Goal: Task Accomplishment & Management: Manage account settings

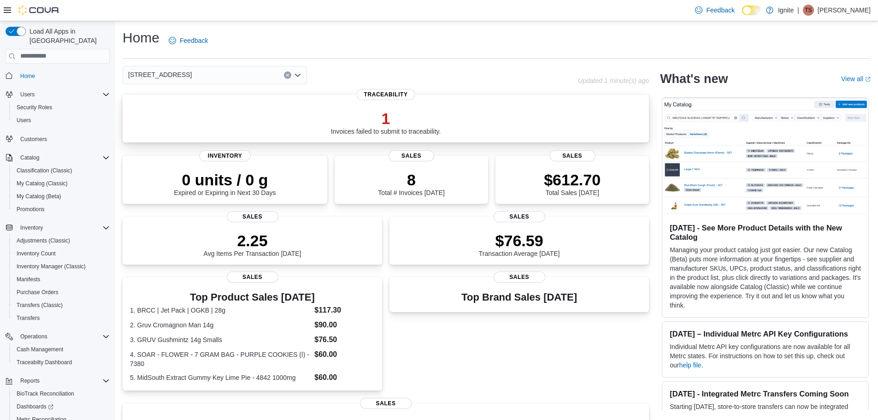
click at [425, 129] on div "1 Invoices failed to submit to traceability." at bounding box center [386, 122] width 110 height 26
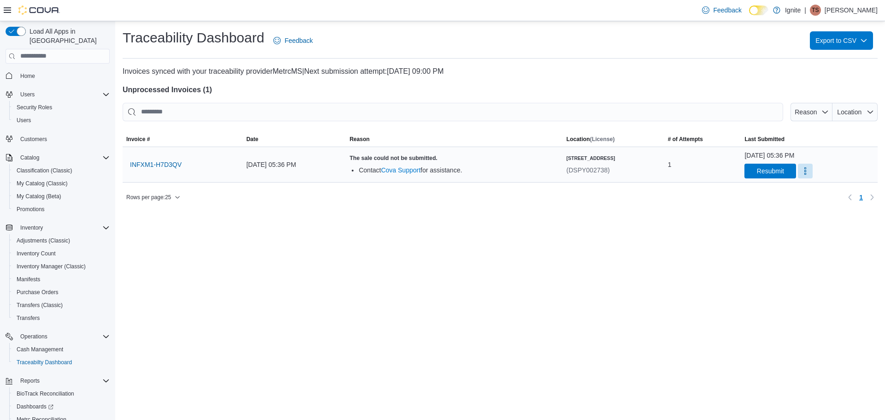
click at [280, 169] on div "[DATE] 05:36 PM" at bounding box center [293, 164] width 103 height 18
click at [158, 167] on span "INFXM1-H7D3QV" at bounding box center [156, 164] width 52 height 9
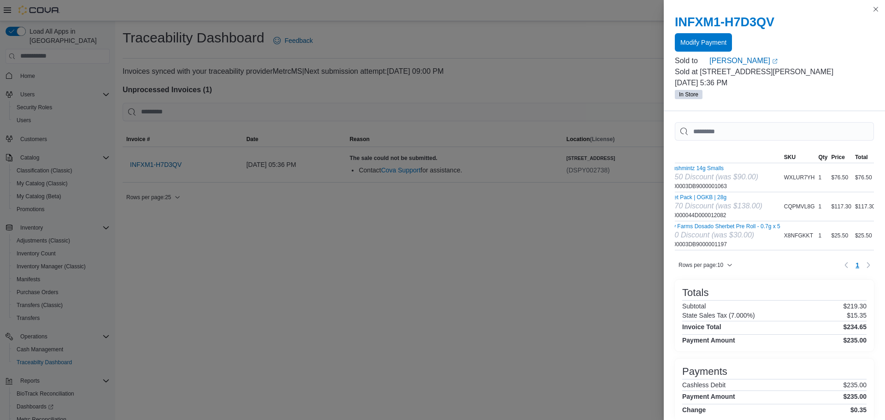
scroll to position [0, 28]
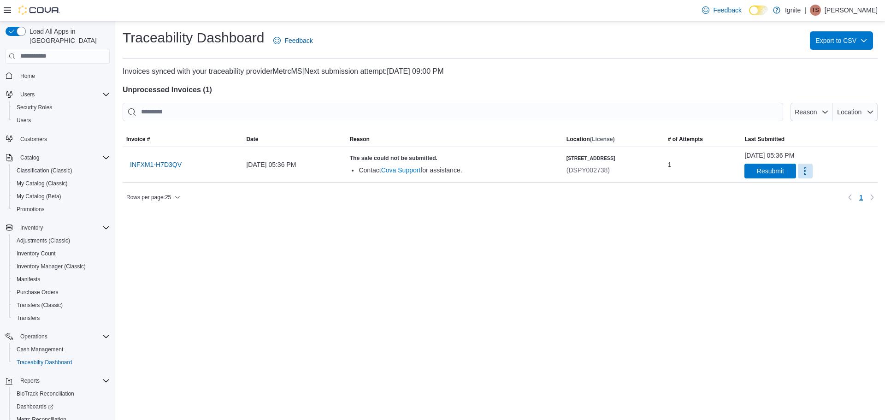
drag, startPoint x: 434, startPoint y: 245, endPoint x: 502, endPoint y: 241, distance: 68.7
click at [798, 171] on button "More" at bounding box center [805, 170] width 15 height 15
click at [704, 160] on div "1" at bounding box center [702, 164] width 77 height 18
click at [147, 162] on span "INFXM1-H7D3QV" at bounding box center [156, 164] width 52 height 9
click at [55, 49] on input "search" at bounding box center [58, 56] width 104 height 15
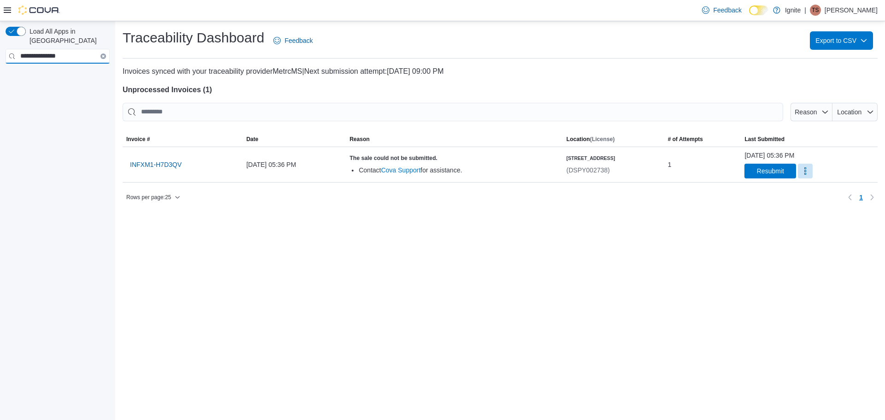
click at [75, 52] on input "**********" at bounding box center [58, 56] width 104 height 15
click at [77, 49] on input "*********" at bounding box center [58, 56] width 104 height 15
type input "**********"
click at [32, 10] on img at bounding box center [38, 10] width 41 height 9
click at [3, 5] on div "Feedback Dark Mode Ignite | TS Tristen Scarbrough" at bounding box center [442, 10] width 885 height 21
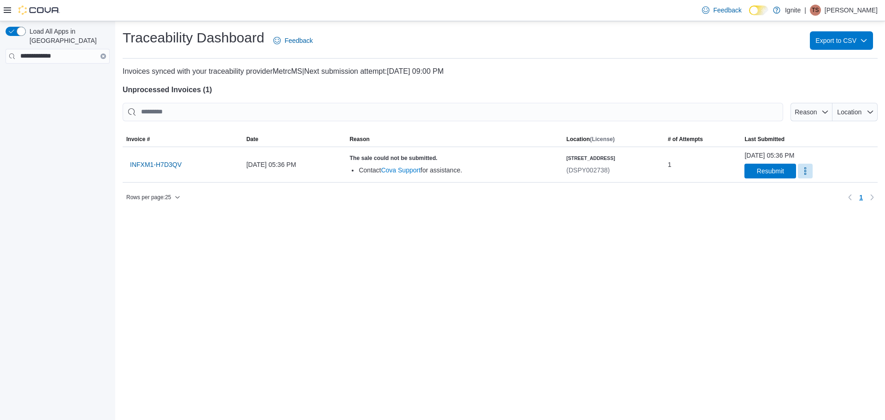
click at [6, 7] on icon at bounding box center [7, 9] width 7 height 7
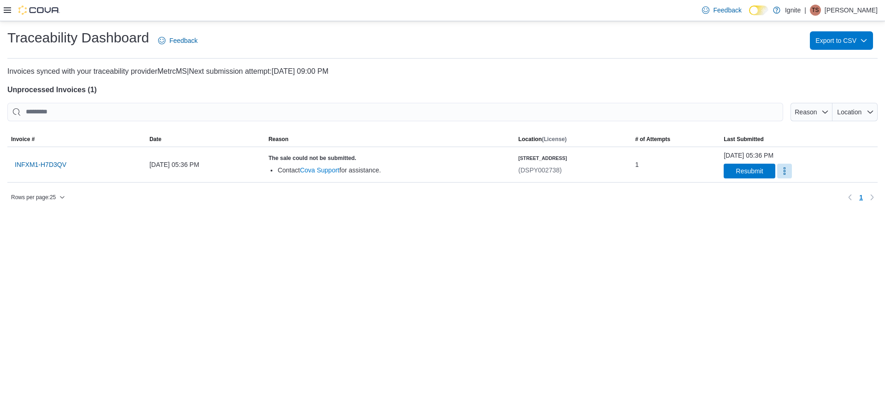
click at [8, 10] on icon at bounding box center [7, 9] width 7 height 7
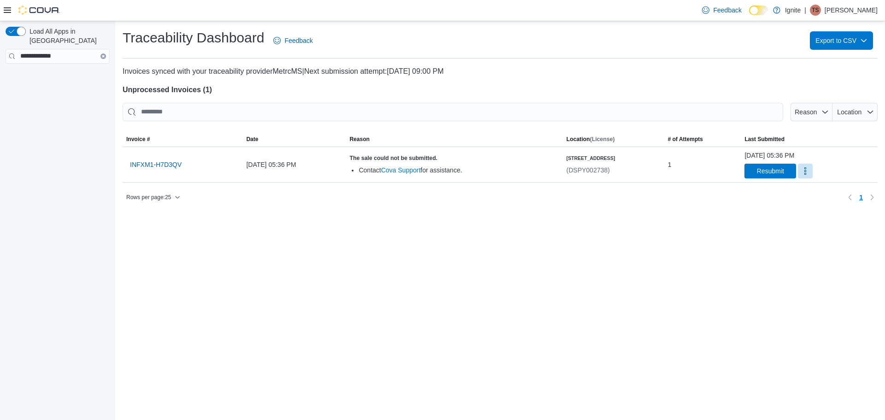
click at [45, 12] on img at bounding box center [38, 10] width 41 height 9
click at [0, 3] on div "Feedback Dark Mode Ignite | TS Tristen Scarbrough" at bounding box center [442, 10] width 885 height 21
click at [5, 8] on icon at bounding box center [7, 10] width 7 height 6
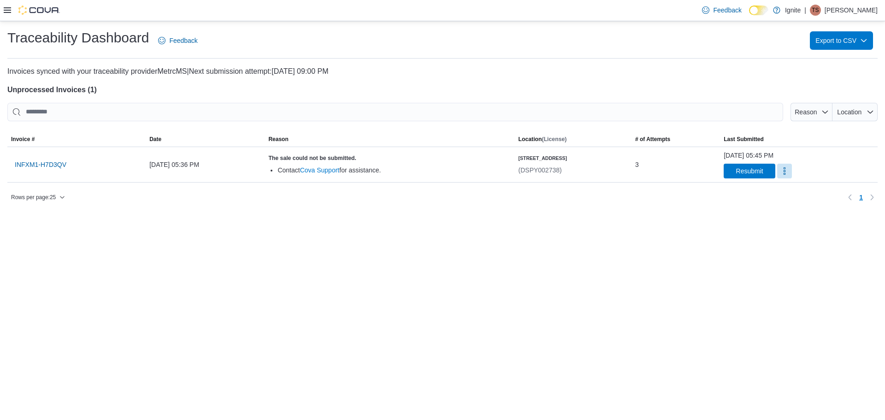
click at [17, 10] on div at bounding box center [32, 10] width 56 height 9
click at [5, 9] on icon at bounding box center [7, 9] width 7 height 7
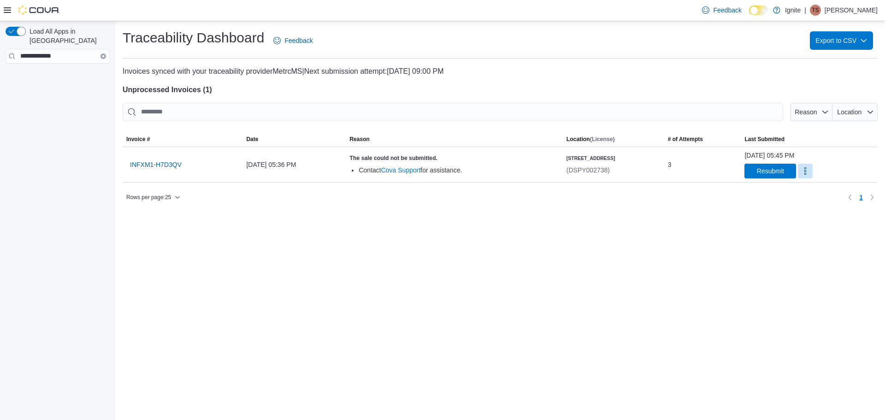
click at [37, 17] on div at bounding box center [32, 10] width 56 height 21
click at [6, 10] on icon at bounding box center [7, 10] width 7 height 6
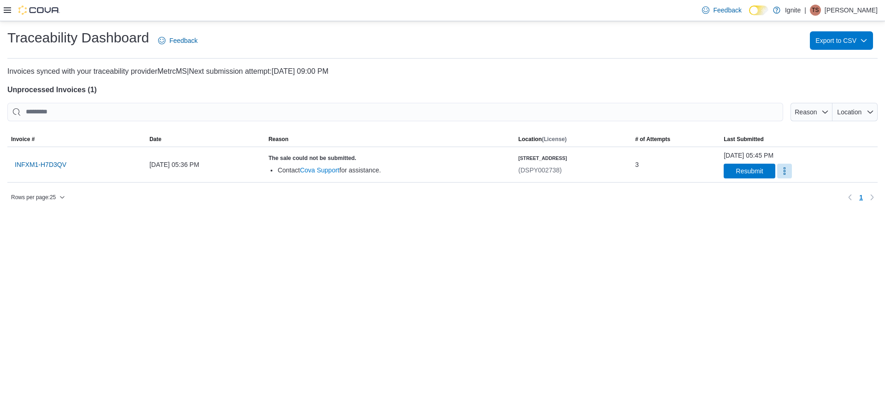
click at [8, 11] on icon at bounding box center [7, 9] width 7 height 7
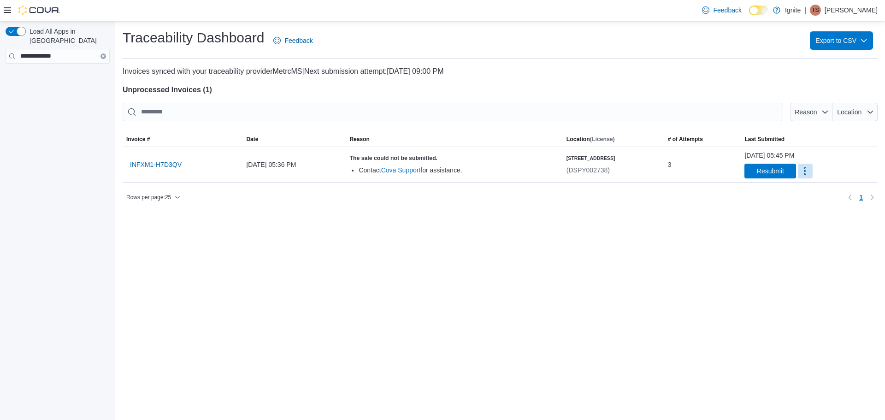
click at [32, 15] on img at bounding box center [38, 10] width 41 height 9
click at [798, 172] on button "More" at bounding box center [805, 170] width 15 height 15
click at [814, 167] on div "August 12, 2025 at 05:45 PM Resubmit" at bounding box center [808, 165] width 129 height 28
click at [164, 160] on span "INFXM1-H7D3QV" at bounding box center [156, 164] width 52 height 9
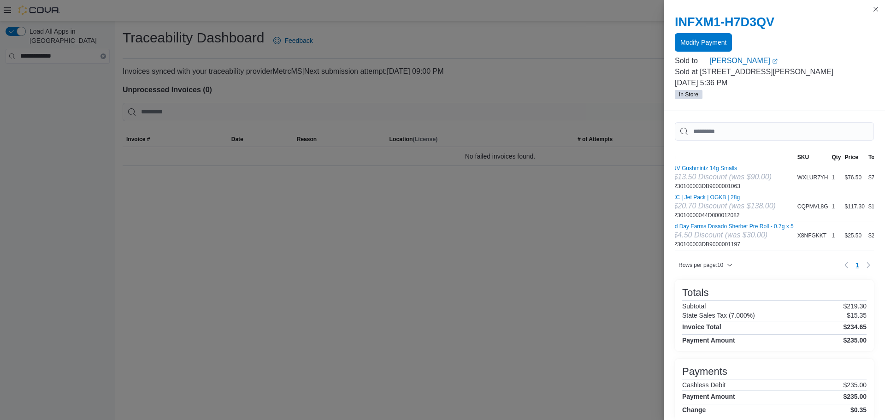
scroll to position [0, 0]
click at [878, 9] on button "Close this dialog" at bounding box center [875, 8] width 11 height 11
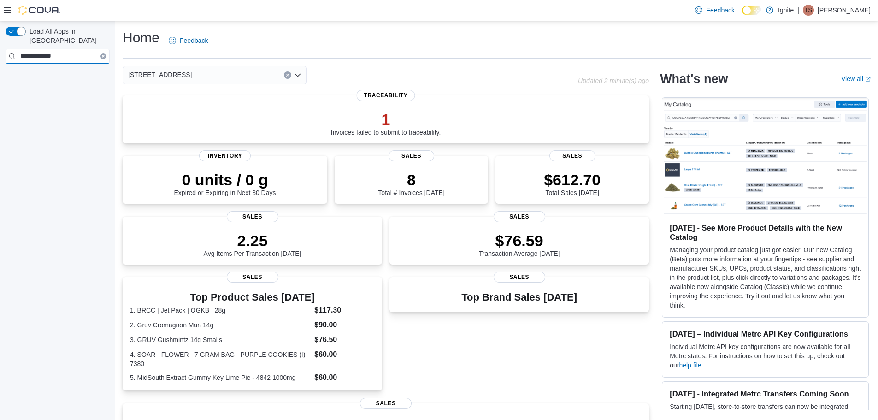
click at [70, 49] on input "**********" at bounding box center [58, 56] width 104 height 15
click at [178, 339] on dt "3. GRUV Gushmintz 14g Smalls" at bounding box center [220, 338] width 181 height 9
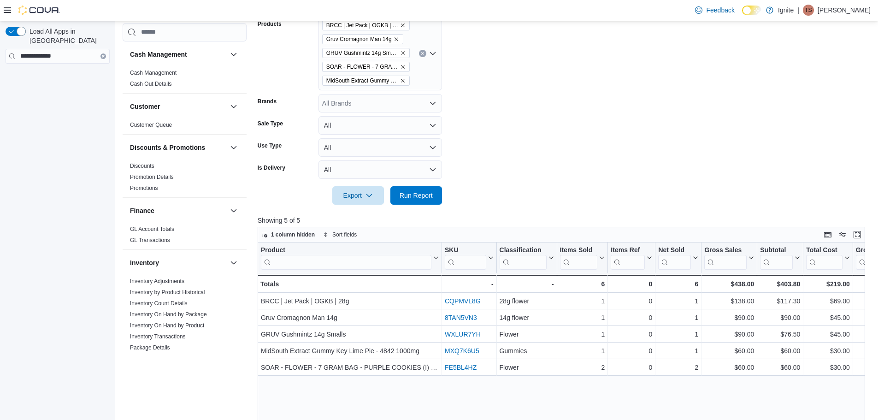
scroll to position [230, 0]
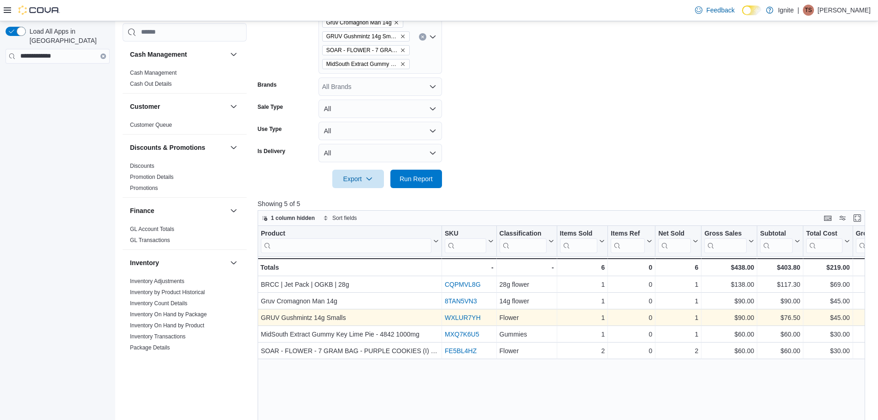
click at [467, 316] on link "WXLUR7YH" at bounding box center [463, 317] width 36 height 7
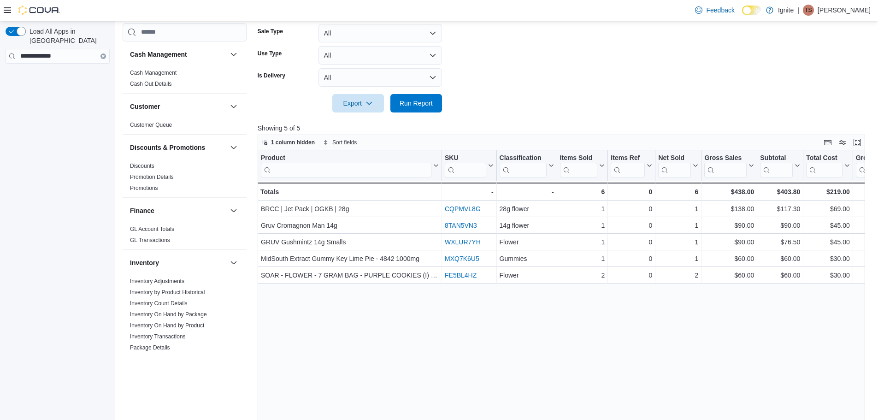
scroll to position [276, 0]
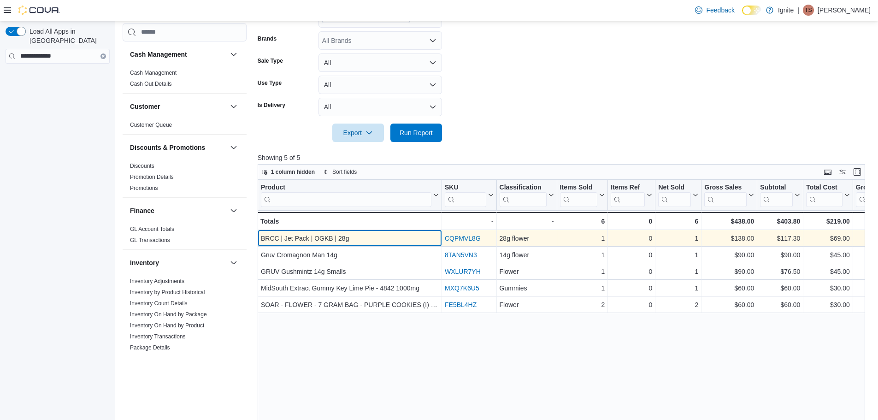
click at [392, 235] on div "BRCC | Jet Pack | OGKB | 28g" at bounding box center [350, 238] width 178 height 11
click at [466, 238] on link "CQPMVL8G" at bounding box center [463, 238] width 36 height 7
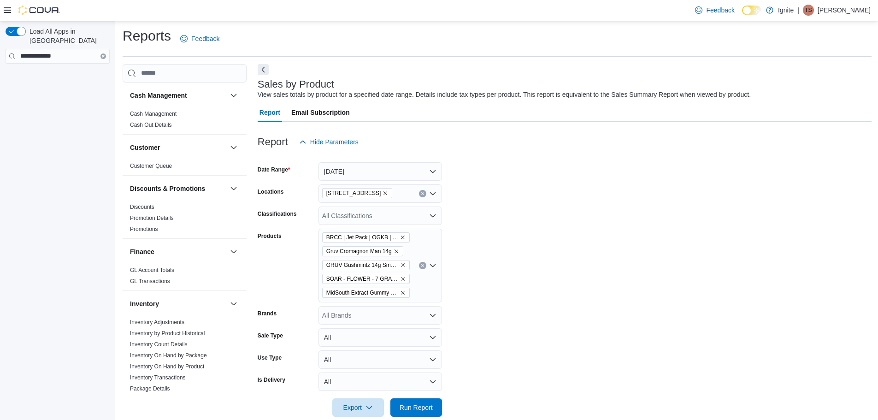
scroll to position [0, 0]
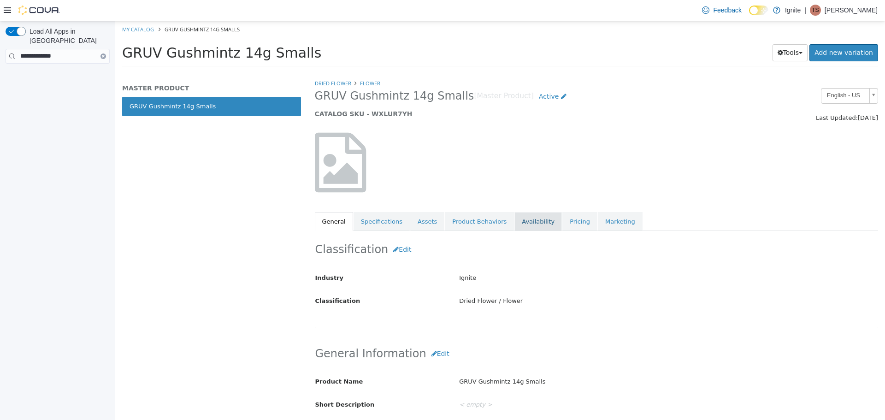
click at [516, 223] on link "Availability" at bounding box center [537, 220] width 47 height 19
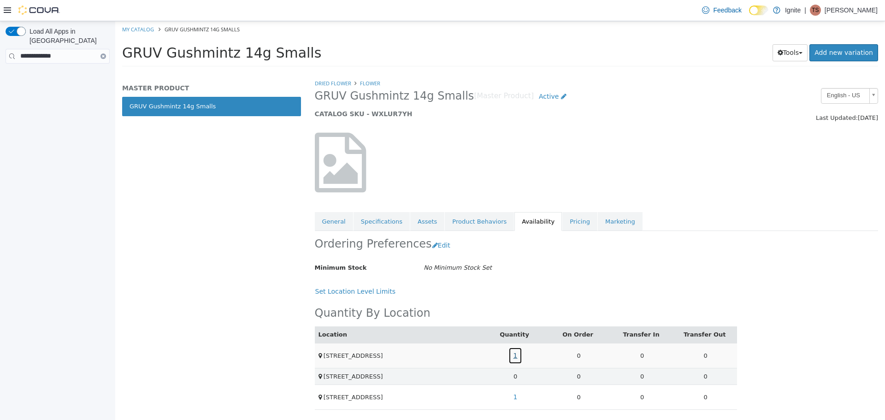
click at [513, 357] on link "1" at bounding box center [515, 354] width 14 height 17
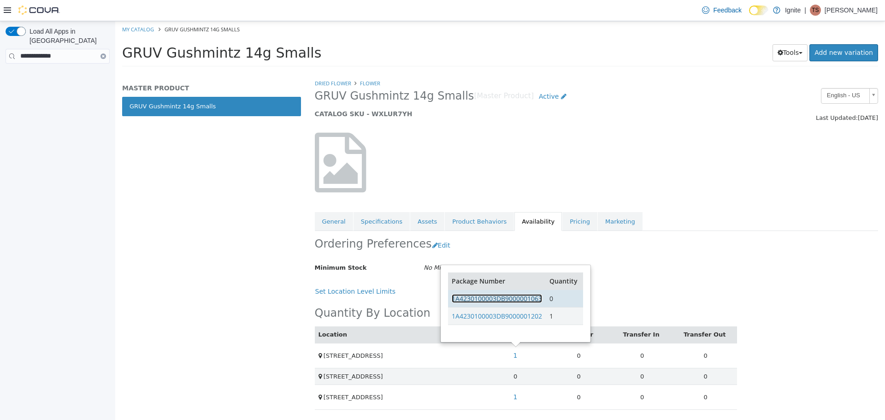
click at [524, 295] on link "1A4230100003DB9000001063" at bounding box center [497, 297] width 90 height 9
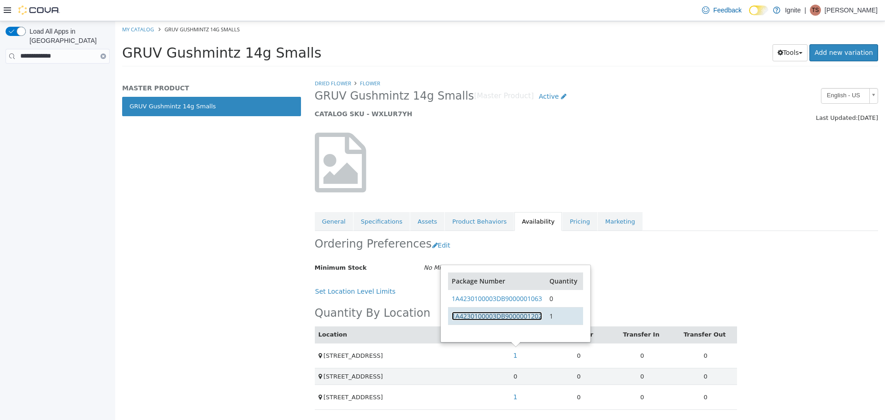
click at [524, 313] on link "1A4230100003DB9000001202" at bounding box center [497, 315] width 90 height 9
click at [530, 314] on link "1A4230100003DB9000001202" at bounding box center [497, 315] width 90 height 9
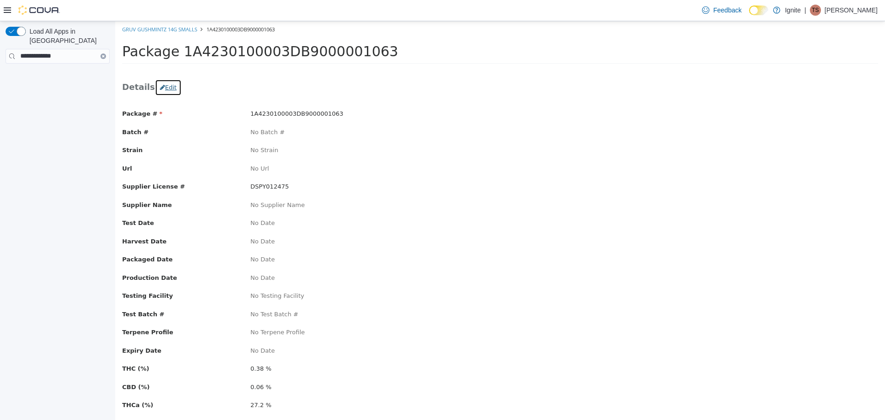
click at [161, 88] on button "Edit" at bounding box center [168, 87] width 27 height 17
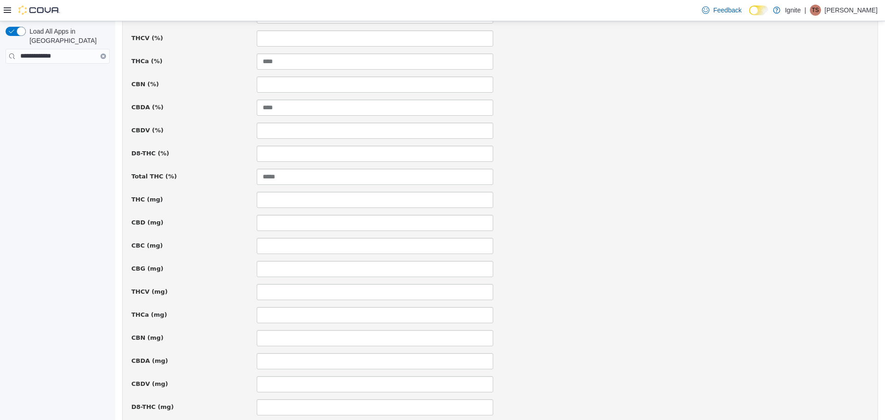
scroll to position [507, 0]
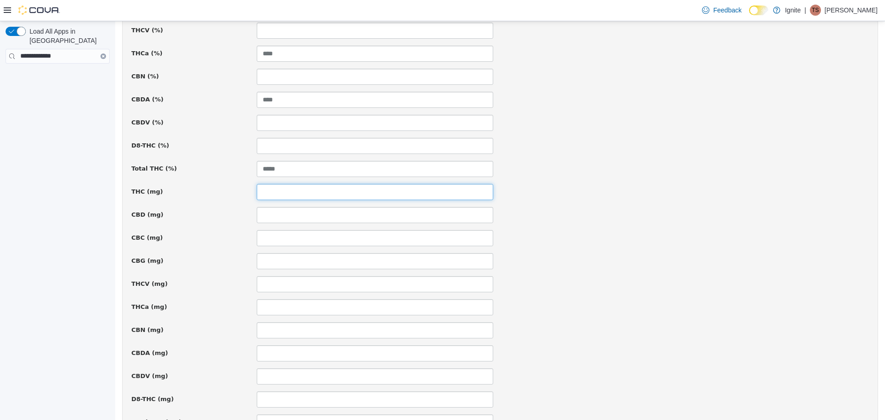
click at [281, 189] on input at bounding box center [375, 191] width 236 height 16
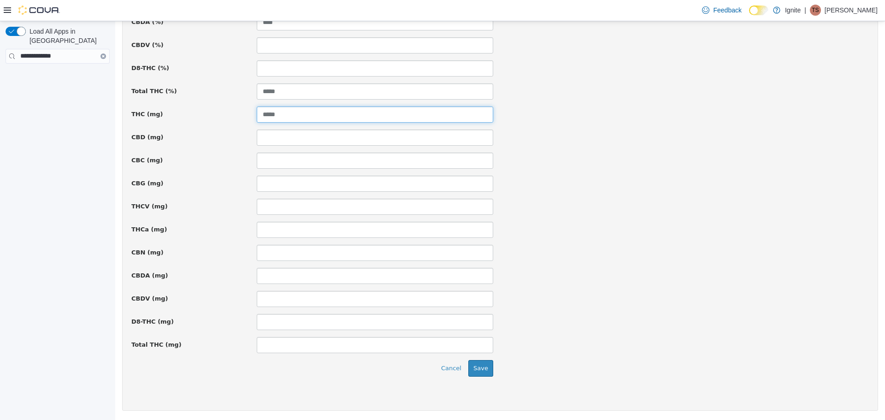
type input "*****"
click at [295, 347] on input at bounding box center [375, 344] width 236 height 16
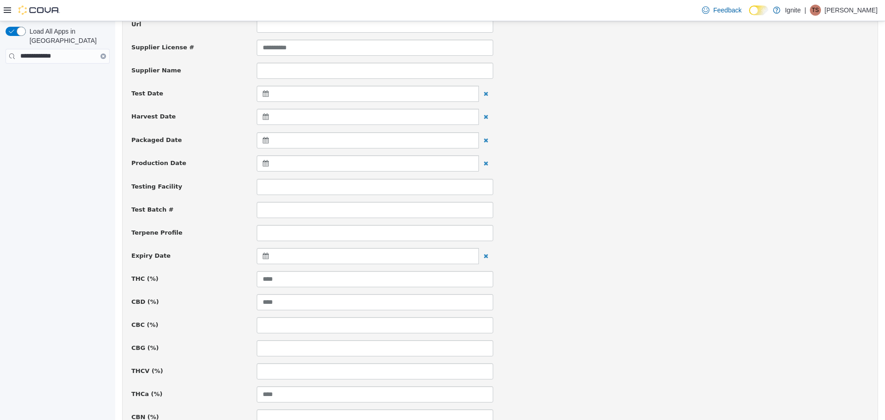
scroll to position [31, 0]
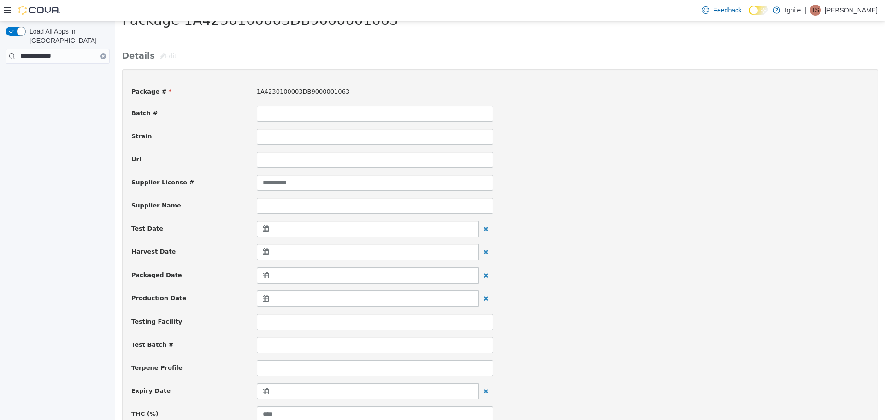
type input "*****"
click at [312, 199] on input at bounding box center [375, 205] width 236 height 16
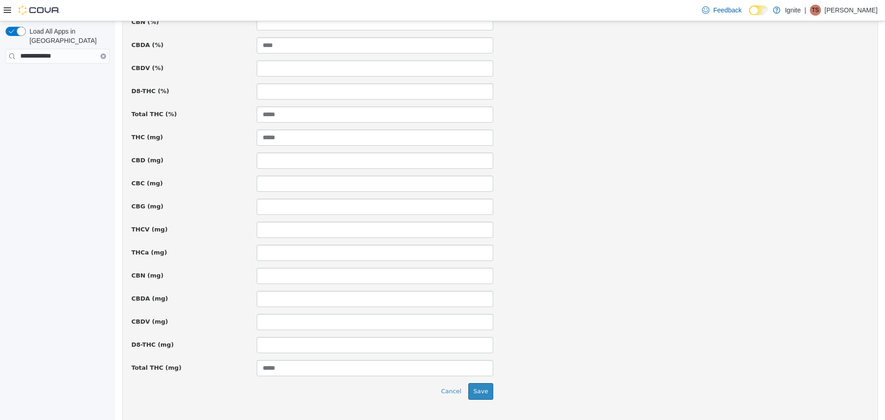
scroll to position [584, 0]
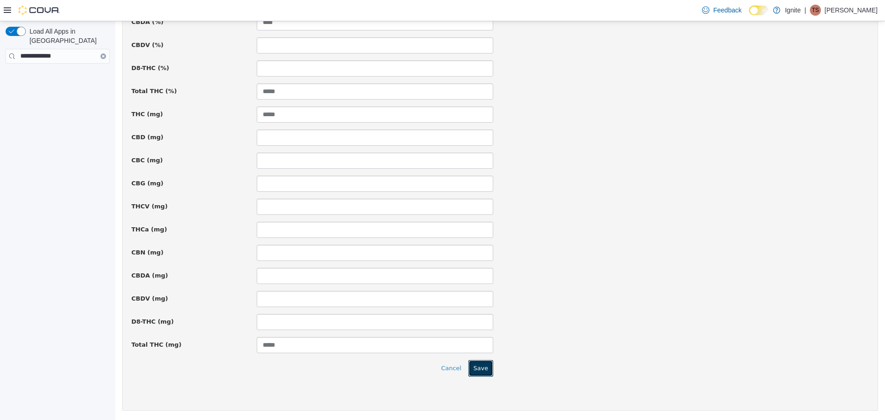
click at [476, 366] on button "Save" at bounding box center [480, 367] width 25 height 17
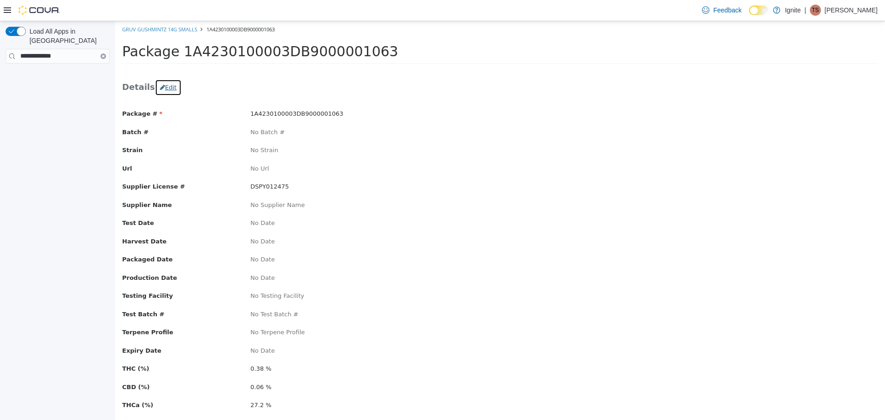
click at [164, 84] on button "Edit" at bounding box center [168, 87] width 27 height 17
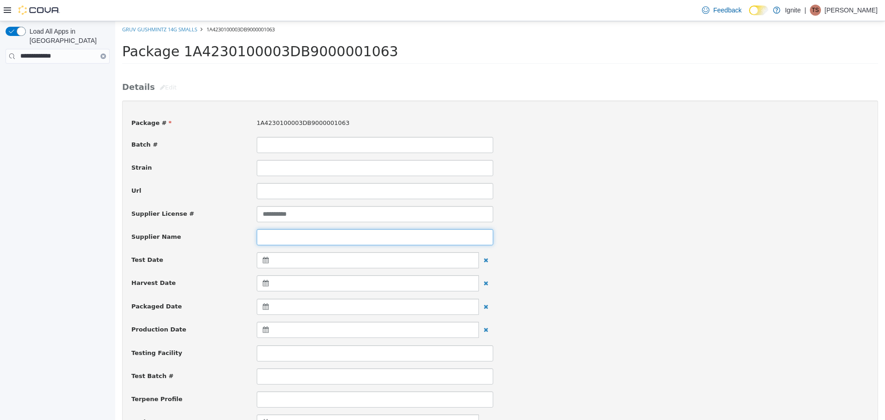
click at [315, 241] on input at bounding box center [375, 237] width 236 height 16
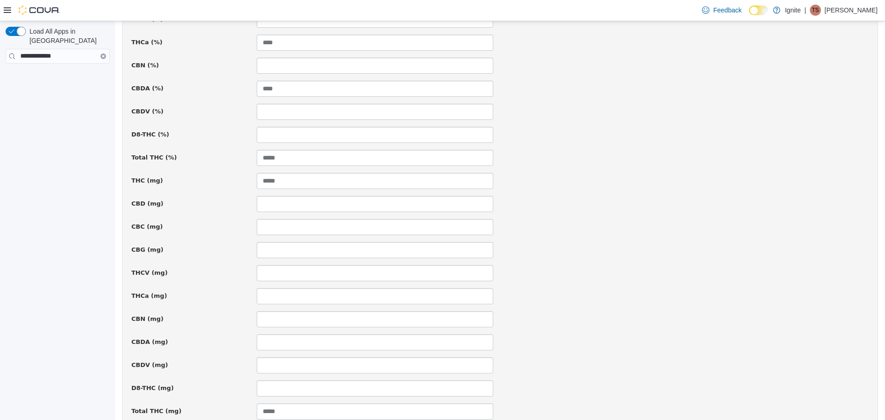
scroll to position [584, 0]
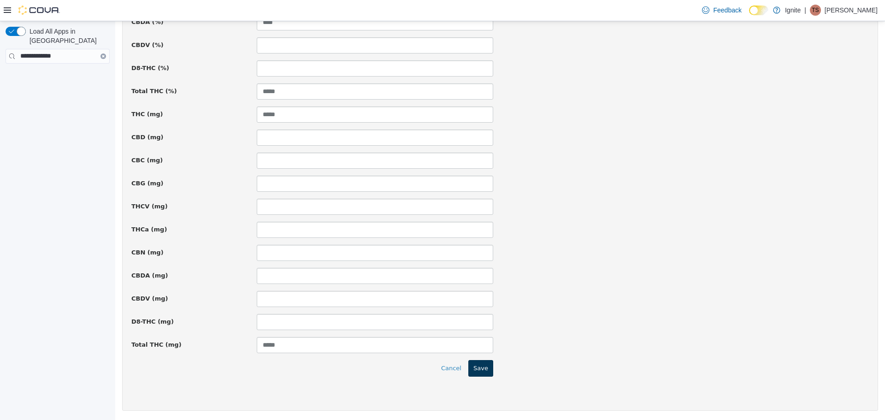
type input "**********"
click at [476, 369] on button "Save" at bounding box center [480, 367] width 25 height 17
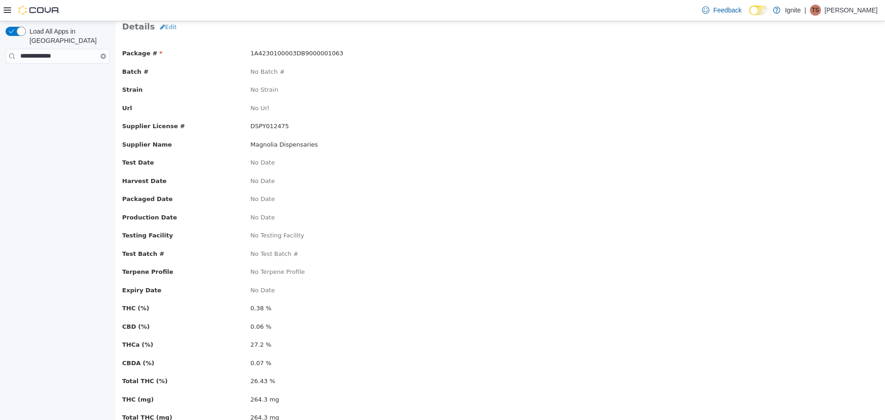
scroll to position [44, 0]
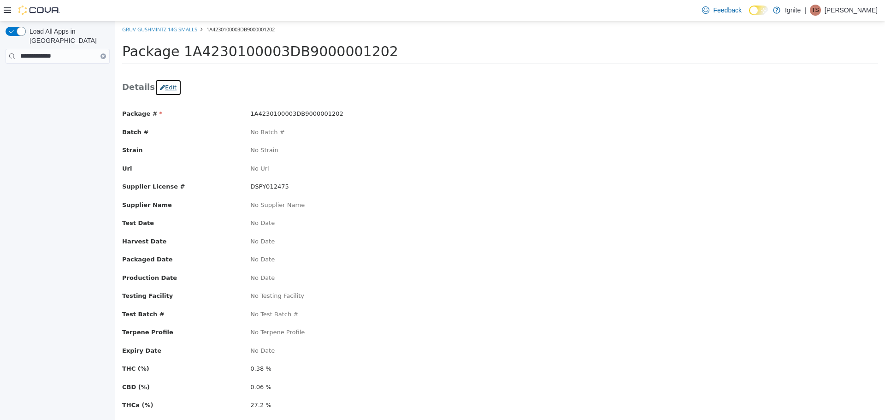
drag, startPoint x: 168, startPoint y: 88, endPoint x: 161, endPoint y: 88, distance: 7.0
click at [166, 88] on button "Edit" at bounding box center [168, 87] width 27 height 17
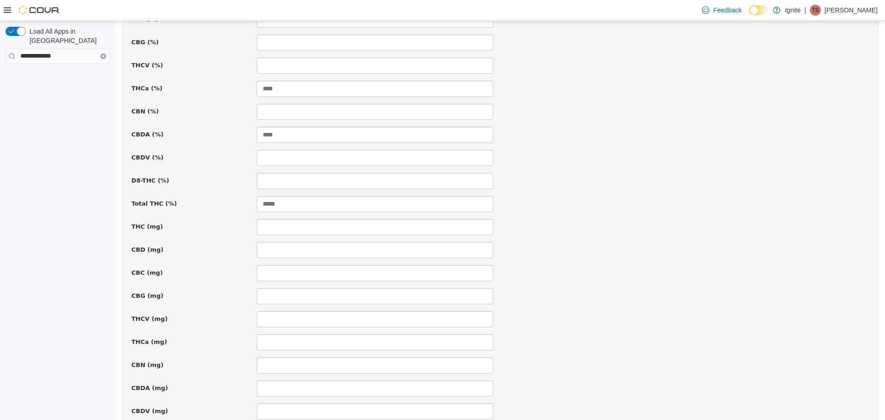
scroll to position [507, 0]
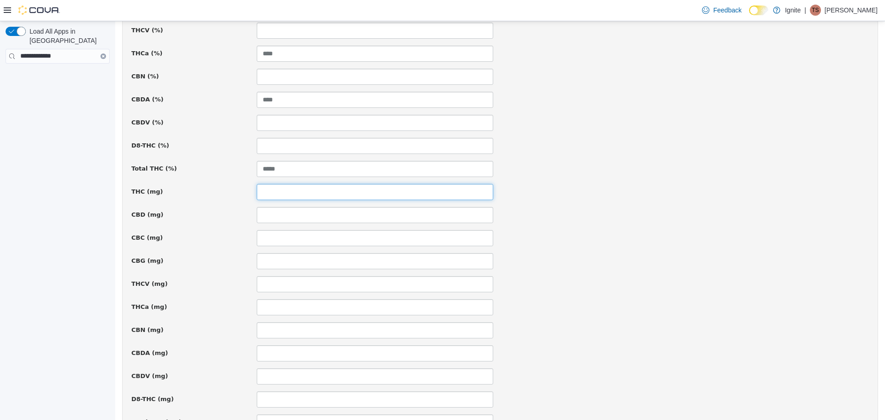
click at [279, 197] on input at bounding box center [375, 191] width 236 height 16
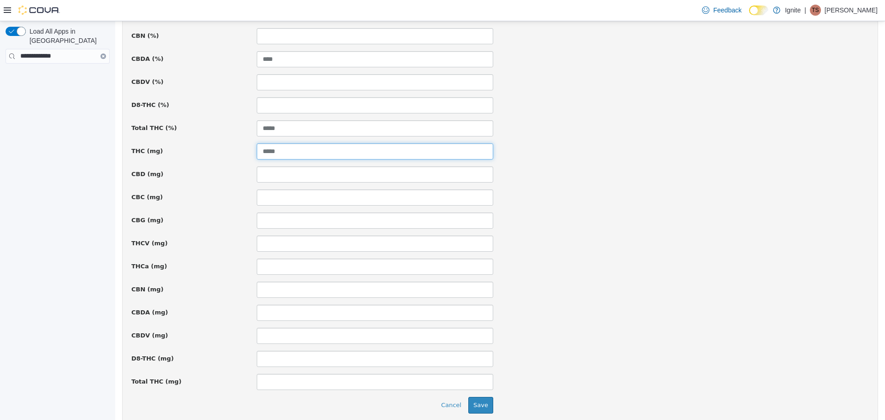
scroll to position [584, 0]
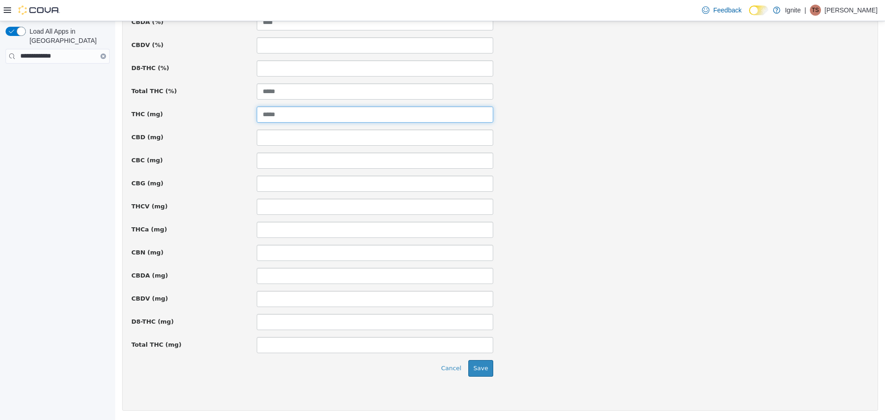
type input "*****"
click at [312, 346] on input at bounding box center [375, 344] width 236 height 16
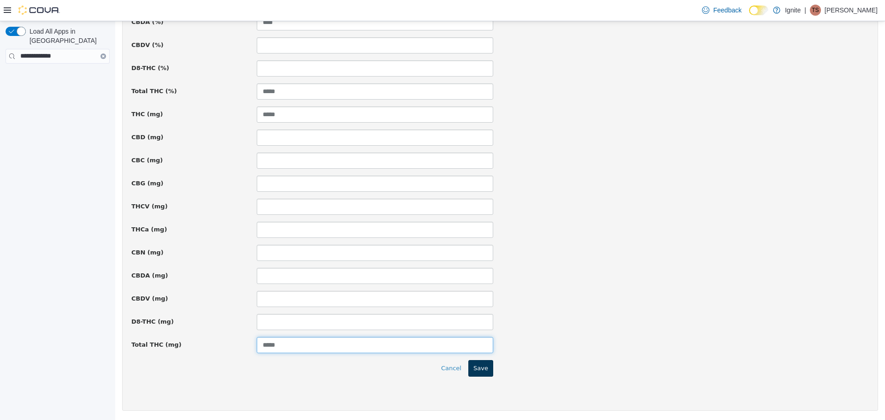
type input "*****"
click at [477, 363] on button "Save" at bounding box center [480, 367] width 25 height 17
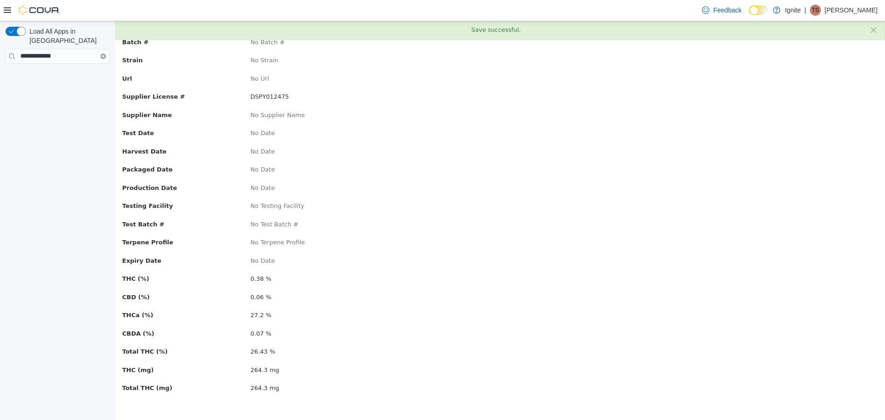
scroll to position [0, 0]
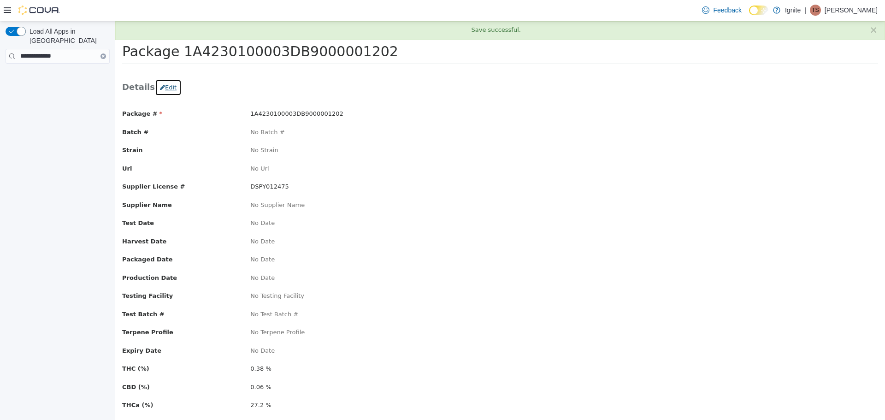
click at [165, 89] on button "Edit" at bounding box center [168, 87] width 27 height 17
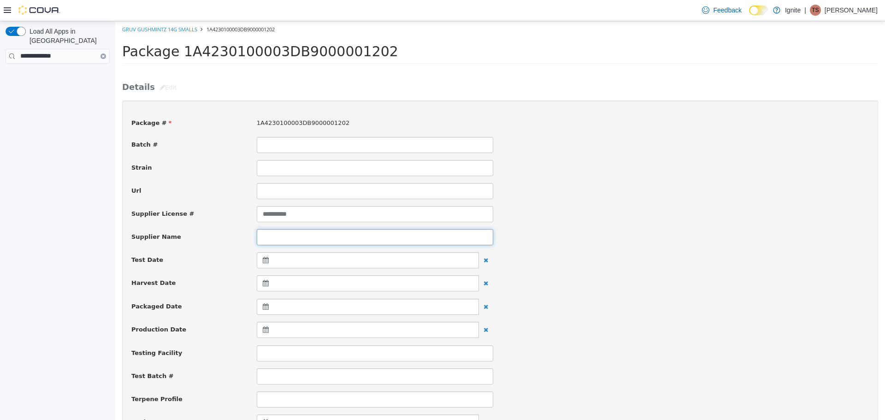
click at [303, 240] on input at bounding box center [375, 237] width 236 height 16
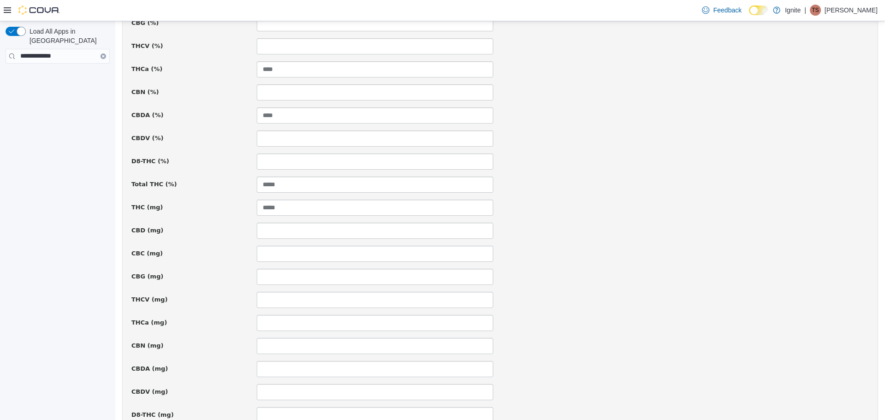
scroll to position [584, 0]
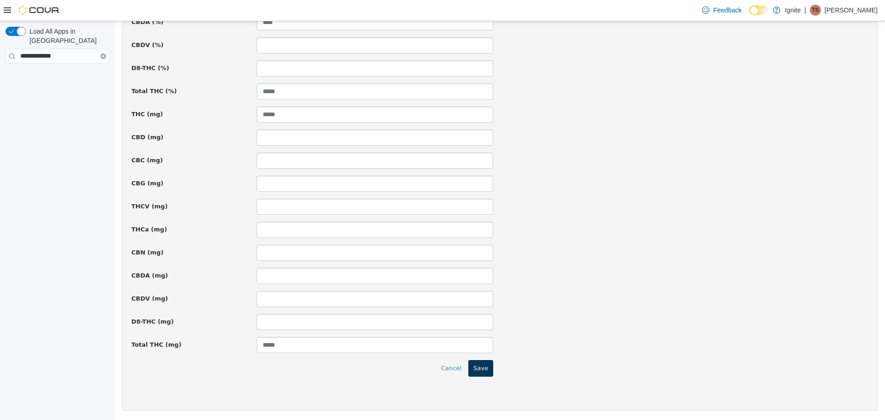
type input "**********"
click at [486, 368] on button "Save" at bounding box center [480, 367] width 25 height 17
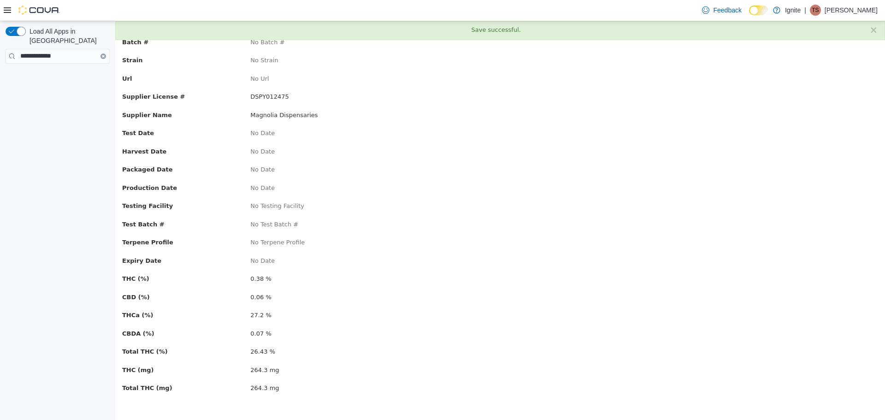
scroll to position [0, 0]
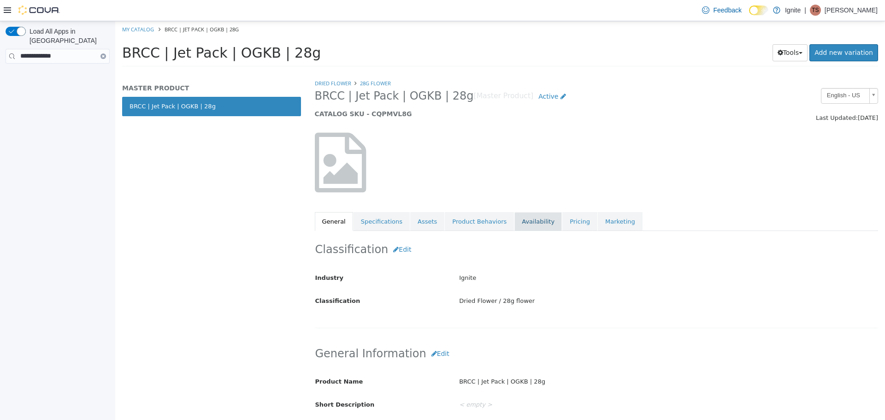
click at [519, 221] on link "Availability" at bounding box center [537, 220] width 47 height 19
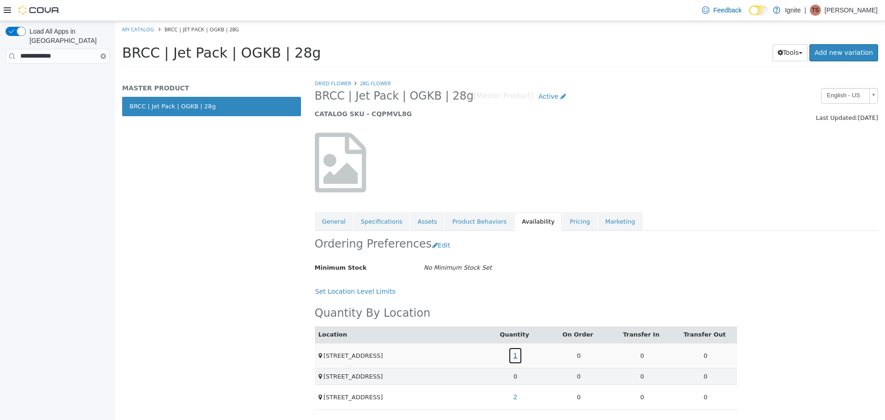
click at [514, 353] on link "1" at bounding box center [515, 354] width 14 height 17
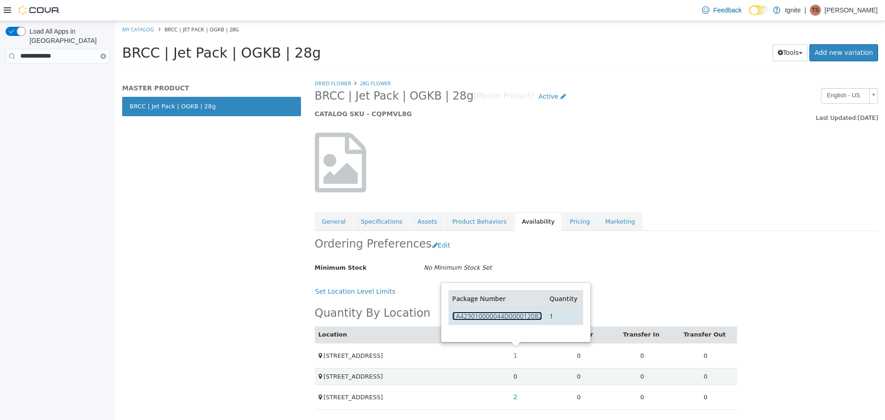
click at [525, 316] on link "1A423010000044D000012082" at bounding box center [497, 315] width 90 height 9
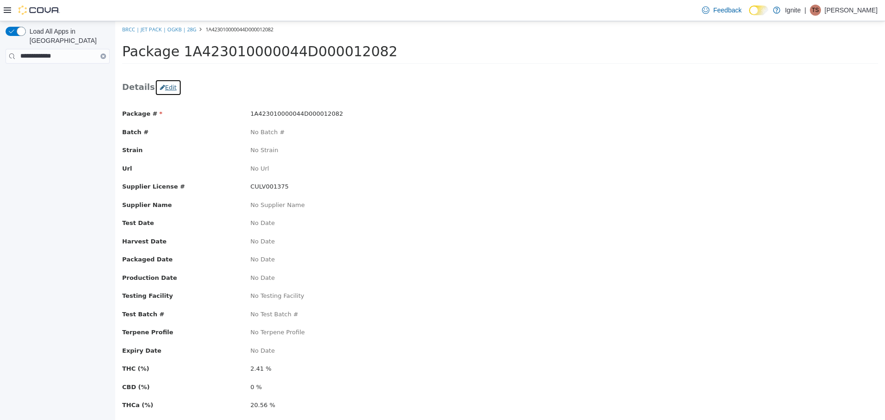
click at [168, 87] on button "Edit" at bounding box center [168, 87] width 27 height 17
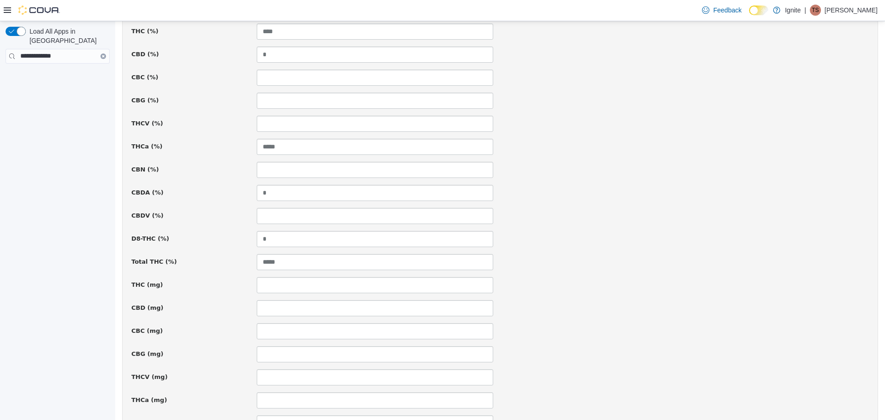
scroll to position [415, 0]
click at [312, 287] on input at bounding box center [375, 284] width 236 height 16
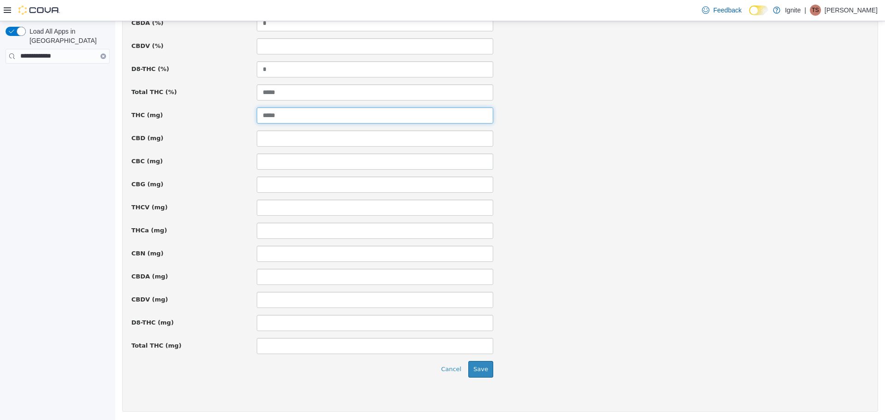
scroll to position [584, 0]
type input "*****"
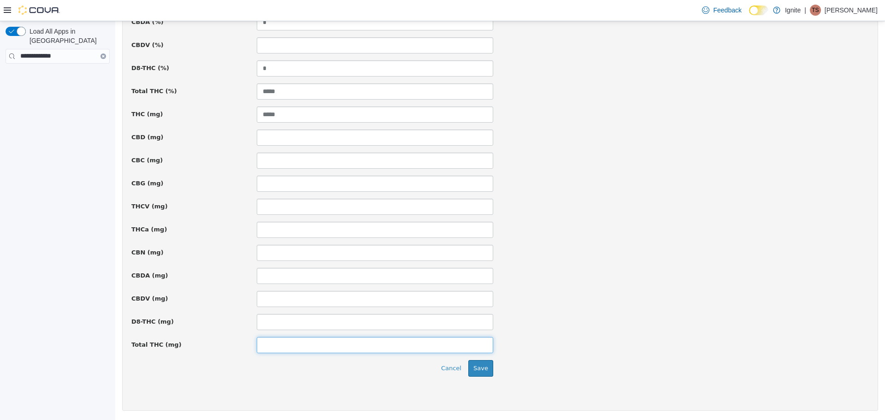
click at [295, 350] on input at bounding box center [375, 344] width 236 height 16
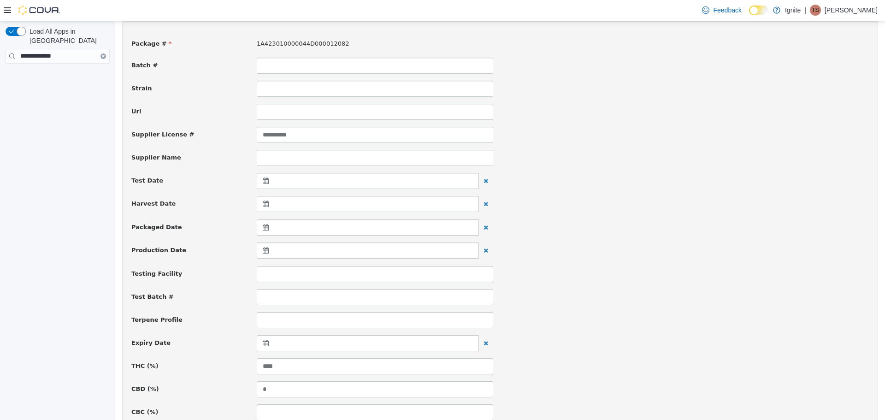
scroll to position [77, 0]
type input "*****"
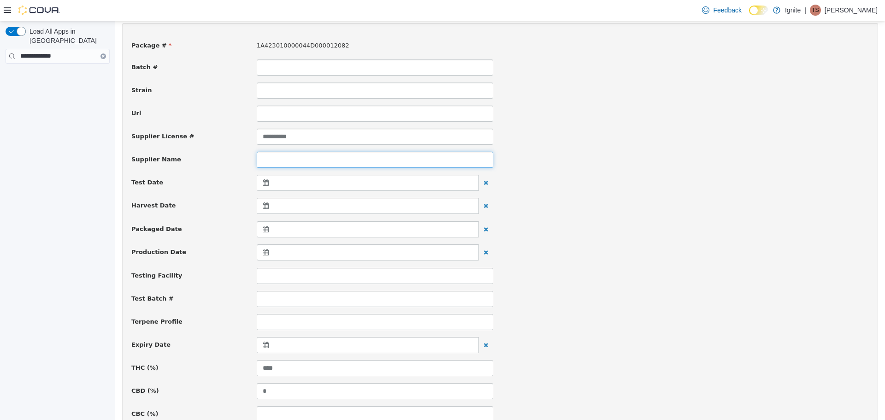
click at [293, 160] on input at bounding box center [375, 159] width 236 height 16
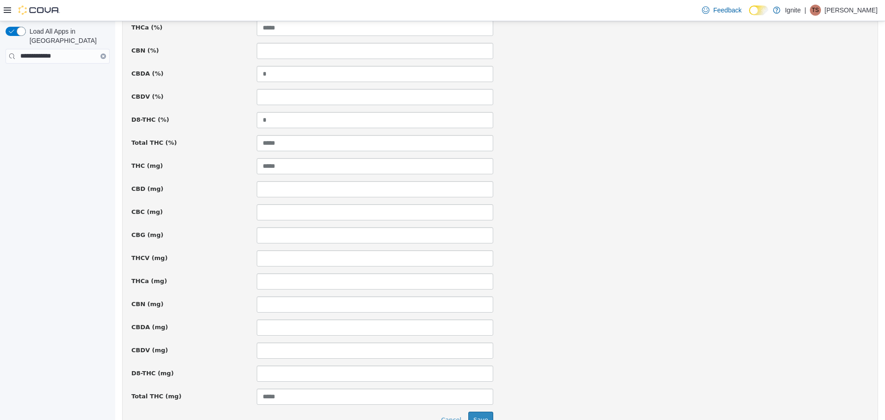
scroll to position [584, 0]
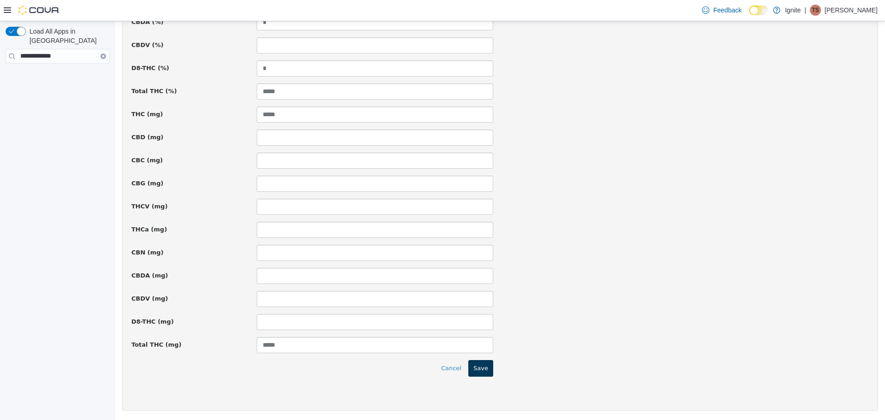
type input "**********"
click at [481, 370] on button "Save" at bounding box center [480, 367] width 25 height 17
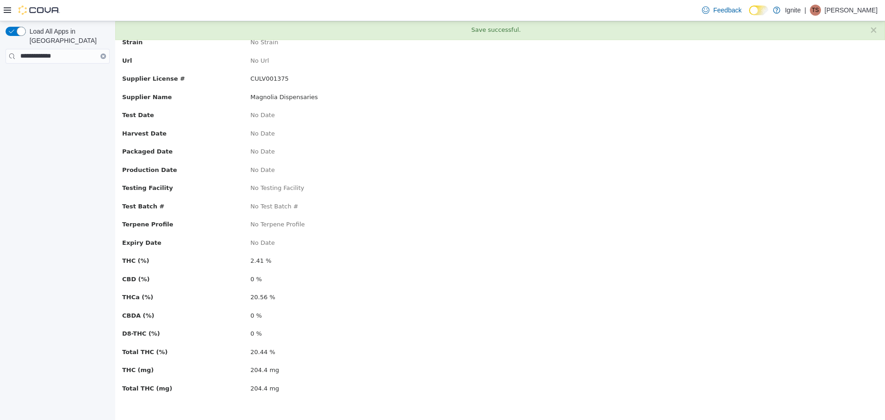
scroll to position [0, 0]
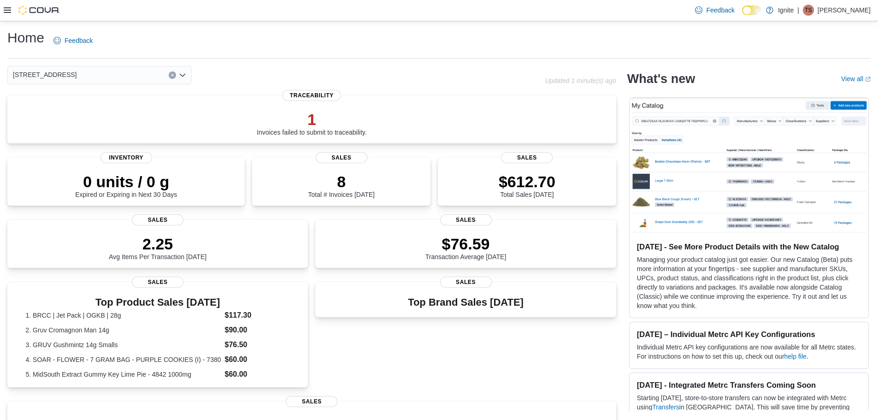
click at [13, 9] on div at bounding box center [32, 10] width 56 height 9
click at [7, 9] on icon at bounding box center [7, 9] width 7 height 7
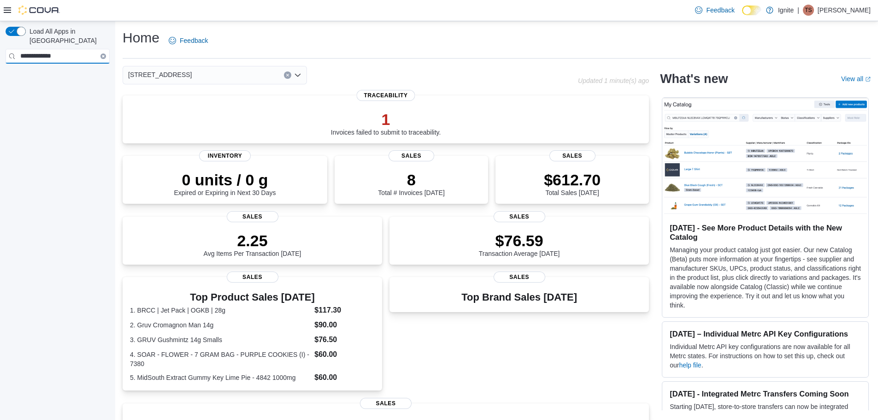
click at [63, 49] on input "**********" at bounding box center [58, 56] width 104 height 15
drag, startPoint x: 78, startPoint y: 43, endPoint x: 0, endPoint y: 54, distance: 79.0
click at [0, 54] on div "**********" at bounding box center [57, 222] width 115 height 403
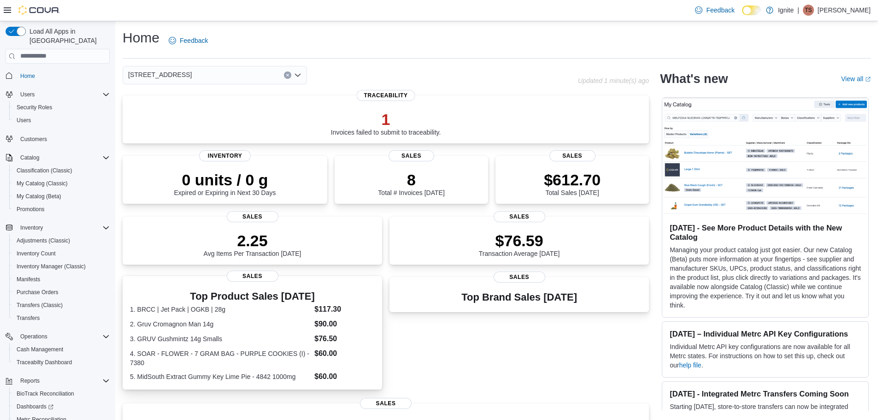
click at [321, 304] on dd "$117.30" at bounding box center [344, 309] width 60 height 11
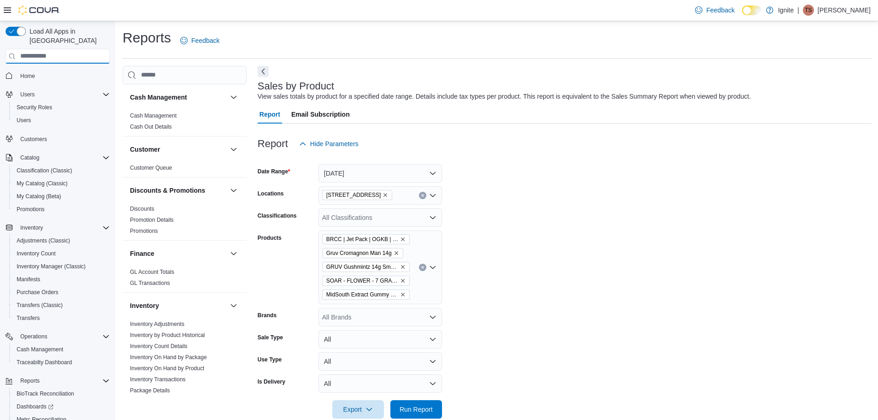
click at [52, 50] on input "search" at bounding box center [58, 56] width 104 height 15
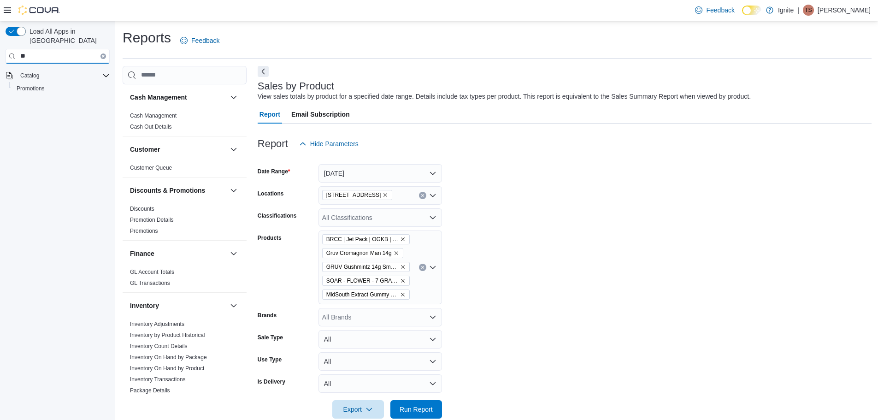
type input "*"
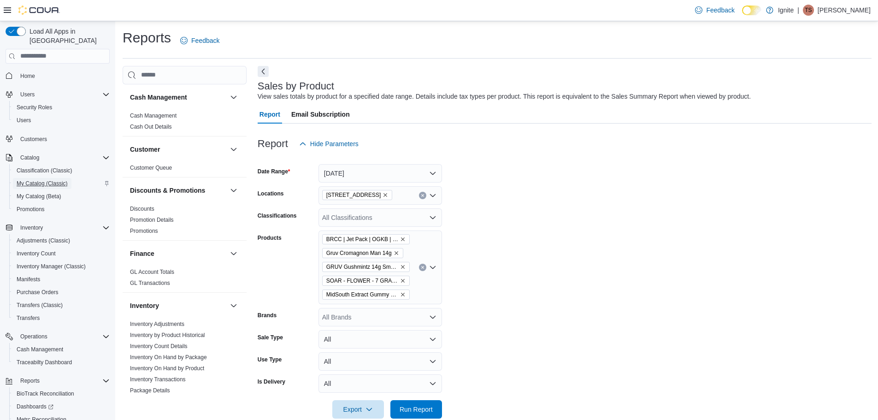
click at [45, 180] on span "My Catalog (Classic)" at bounding box center [42, 183] width 51 height 7
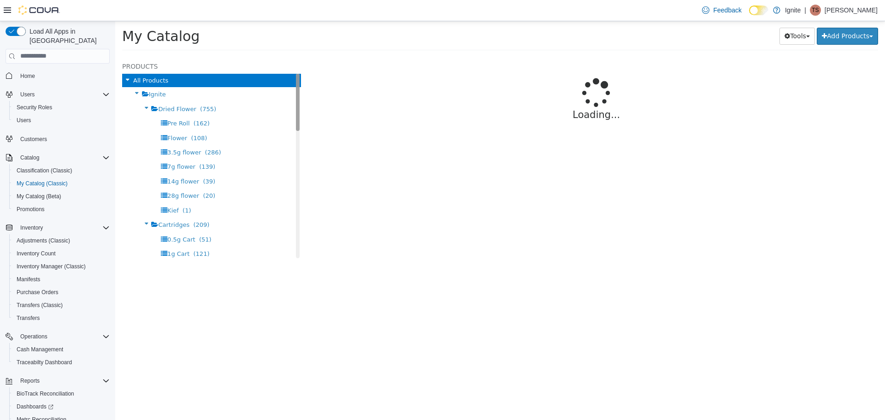
select select "**********"
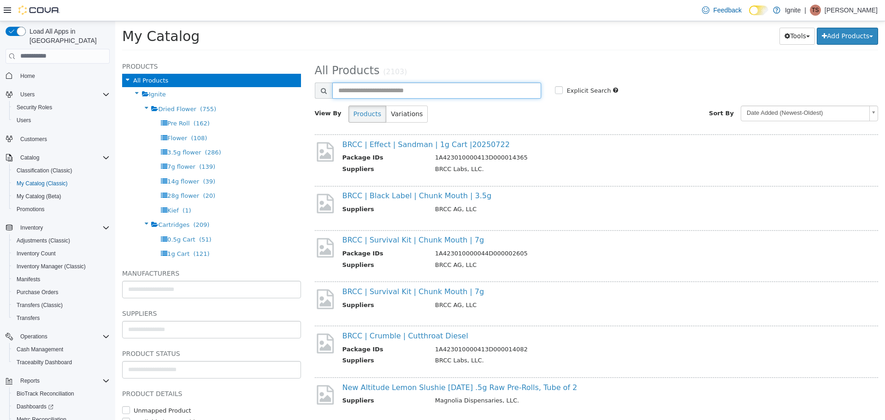
click at [476, 90] on input "text" at bounding box center [436, 90] width 209 height 16
type input "*****"
select select "**********"
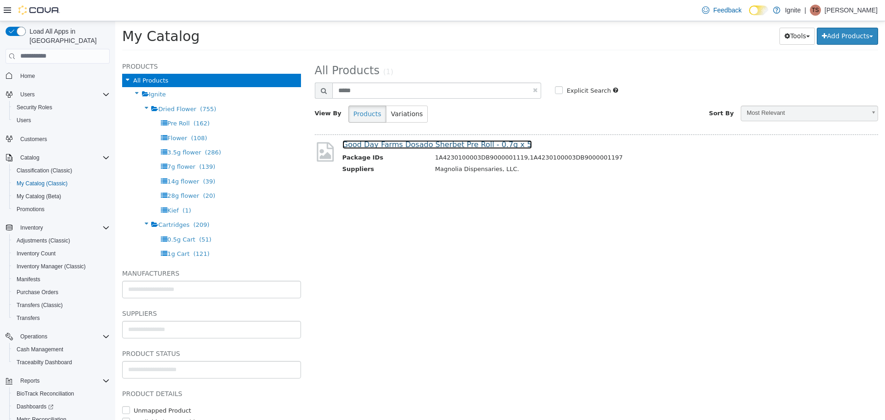
click at [457, 140] on link "Good Day Farms Dosado Sherbet Pre Roll - 0.7g x 5" at bounding box center [436, 144] width 189 height 9
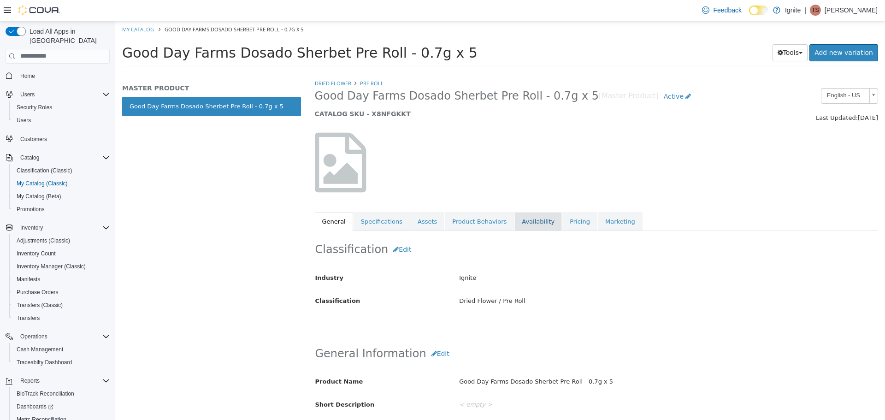
click at [521, 222] on link "Availability" at bounding box center [537, 220] width 47 height 19
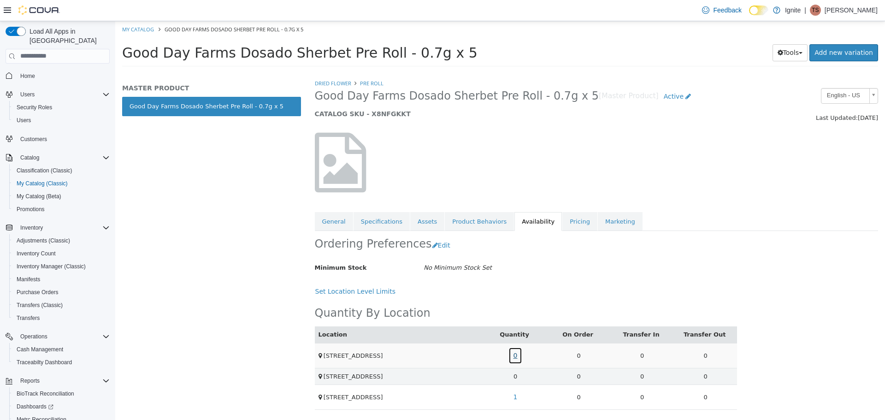
click at [511, 356] on link "0" at bounding box center [515, 354] width 14 height 17
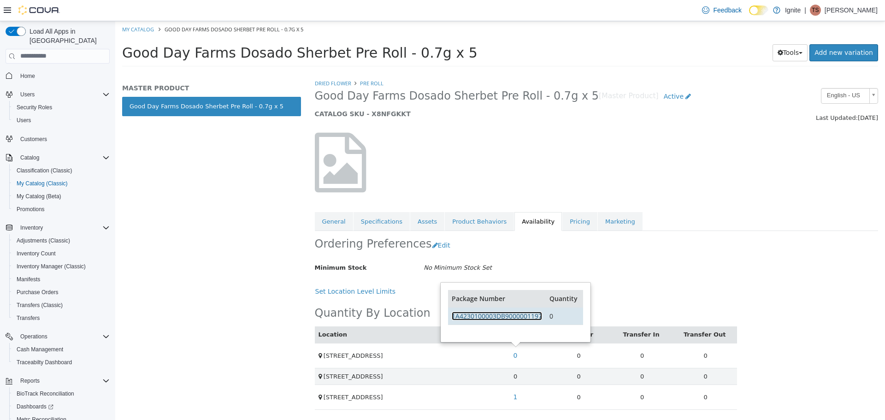
click at [517, 317] on link "1A4230100003DB9000001197" at bounding box center [497, 315] width 90 height 9
click at [32, 178] on span "My Catalog (Classic)" at bounding box center [42, 183] width 51 height 11
click at [44, 104] on span "Security Roles" at bounding box center [34, 107] width 35 height 7
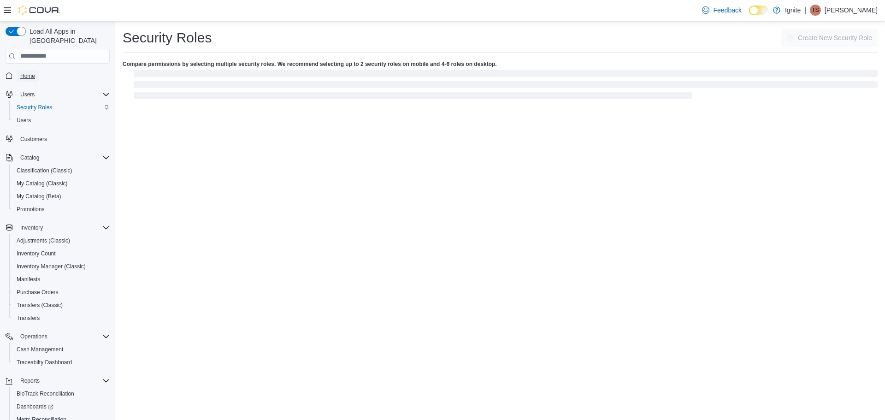
click at [29, 72] on span "Home" at bounding box center [27, 75] width 15 height 7
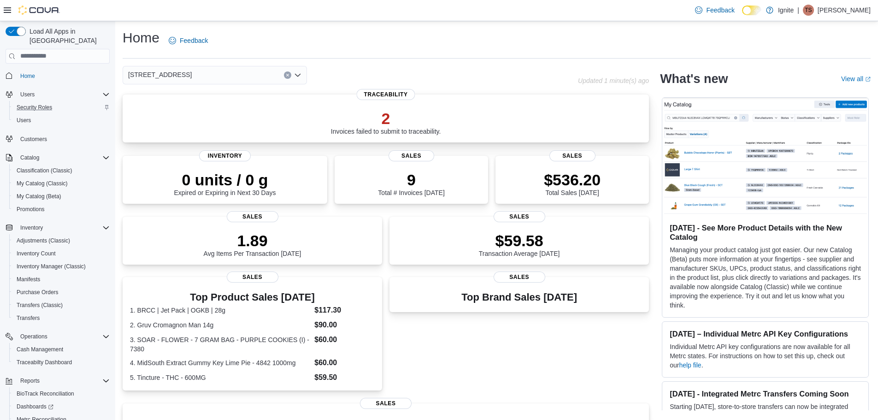
click at [429, 132] on div "2 Invoices failed to submit to traceability." at bounding box center [386, 122] width 110 height 26
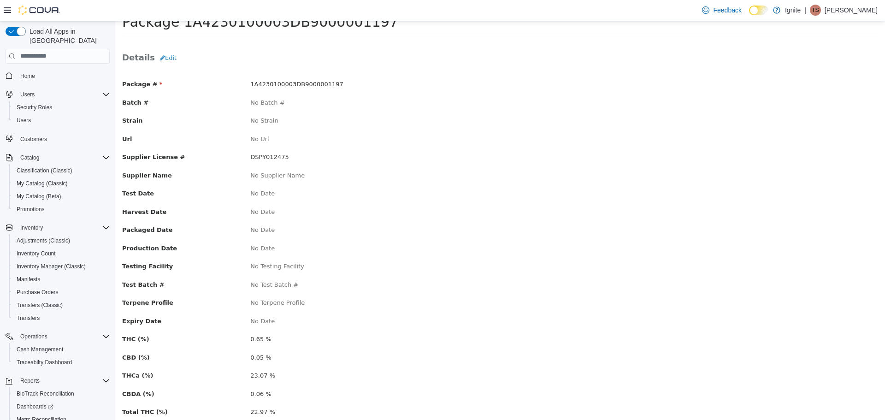
scroll to position [46, 0]
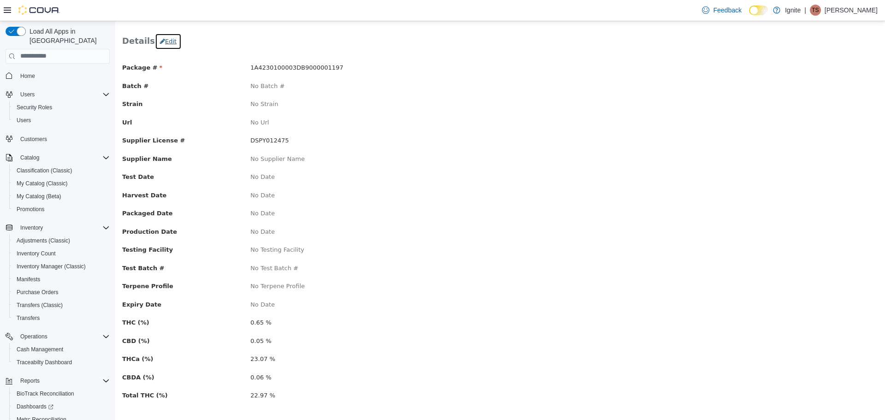
click at [164, 39] on button "Edit" at bounding box center [168, 41] width 27 height 17
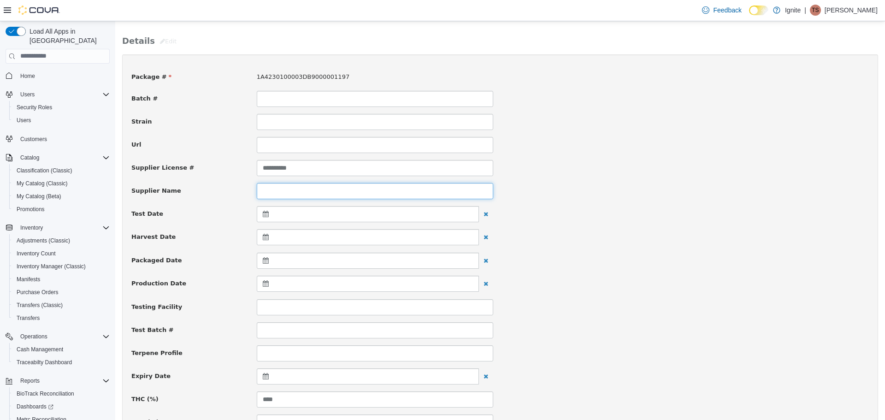
click at [310, 187] on input at bounding box center [375, 190] width 236 height 16
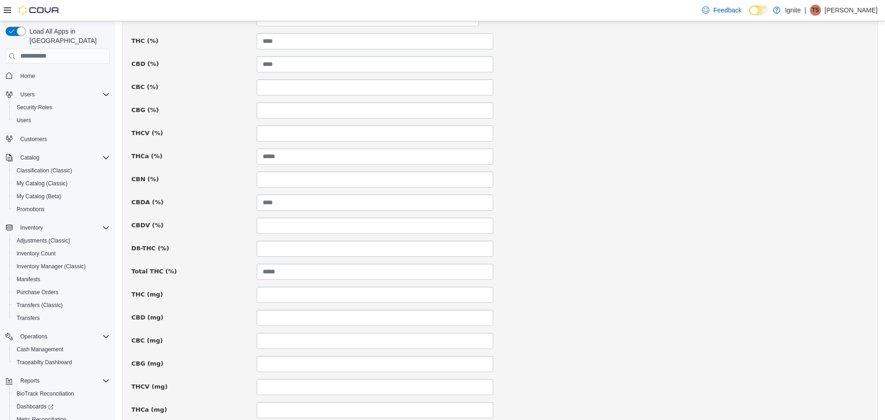
scroll to position [415, 0]
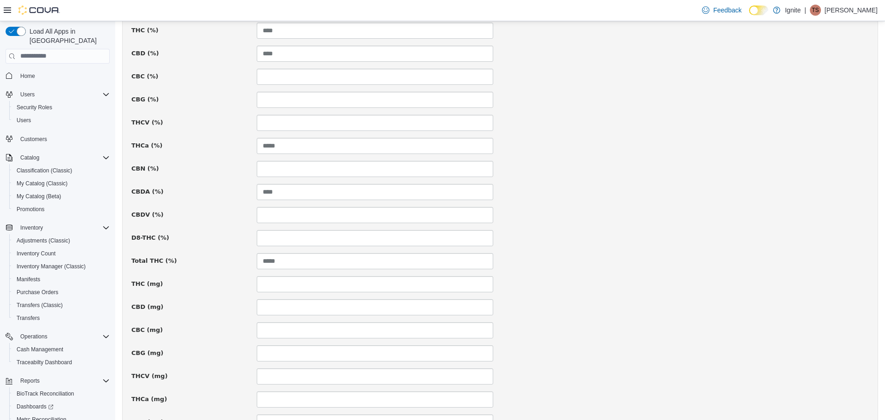
type input "**********"
click at [304, 279] on input at bounding box center [375, 284] width 236 height 16
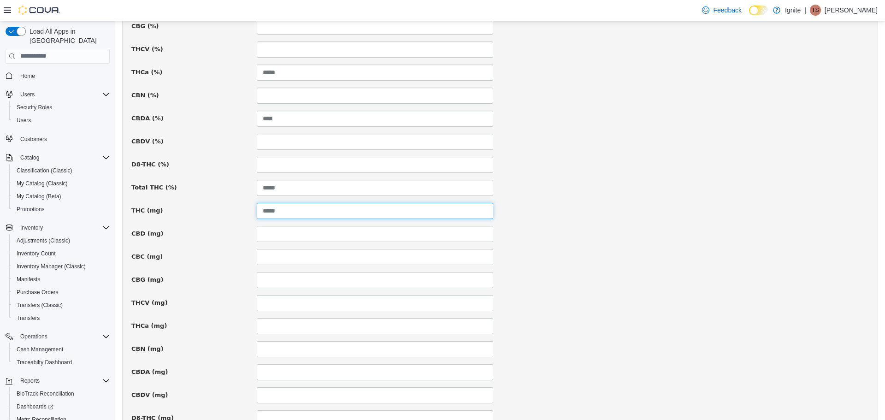
scroll to position [584, 0]
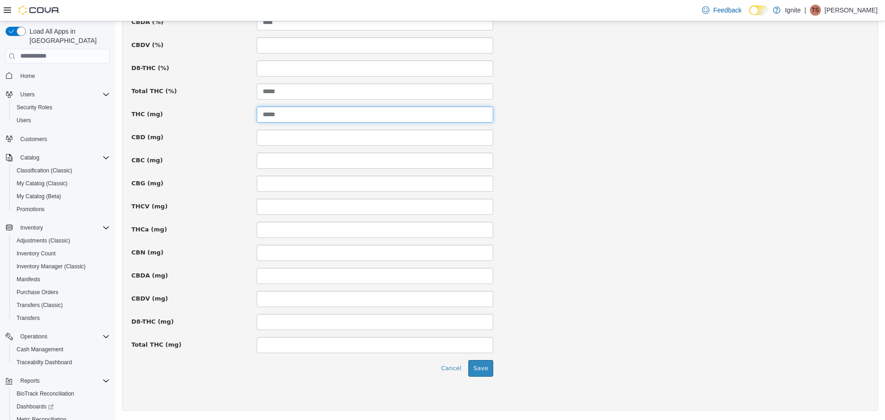
type input "*****"
click at [298, 345] on input at bounding box center [375, 344] width 236 height 16
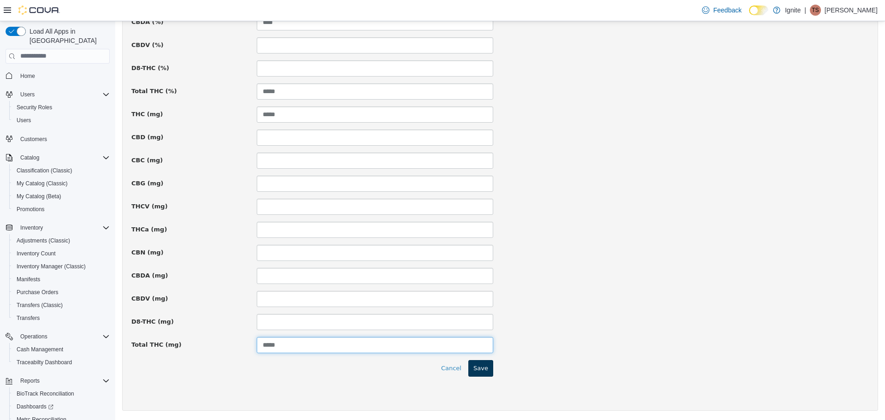
type input "*****"
click at [486, 368] on button "Save" at bounding box center [480, 367] width 25 height 17
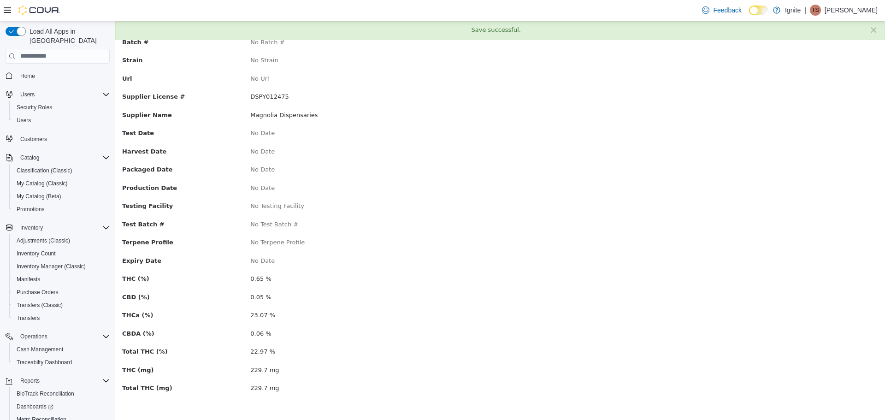
scroll to position [0, 0]
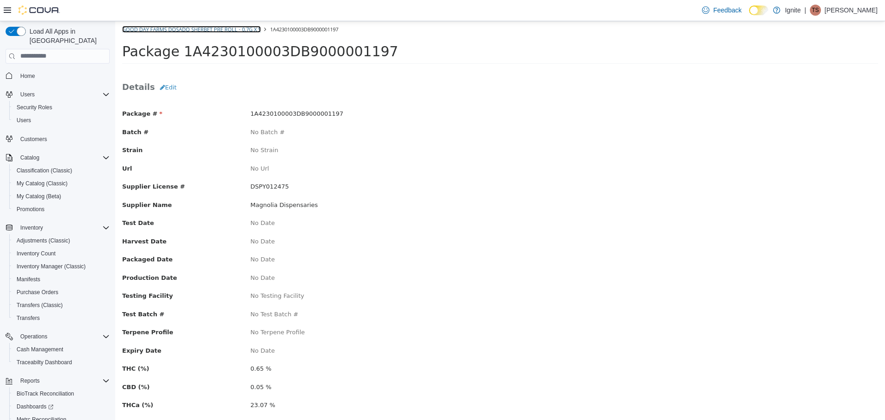
click at [159, 29] on link "Good Day Farms Dosado Sherbet Pre Roll - 0.7g x 5" at bounding box center [191, 28] width 139 height 7
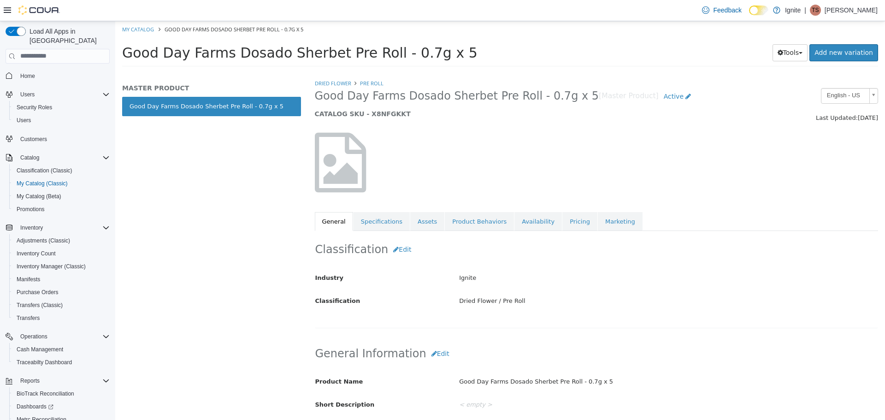
click at [34, 13] on img at bounding box center [38, 10] width 41 height 9
click at [43, 180] on span "My Catalog (Classic)" at bounding box center [42, 183] width 51 height 7
click at [33, 91] on span "Users" at bounding box center [27, 94] width 14 height 7
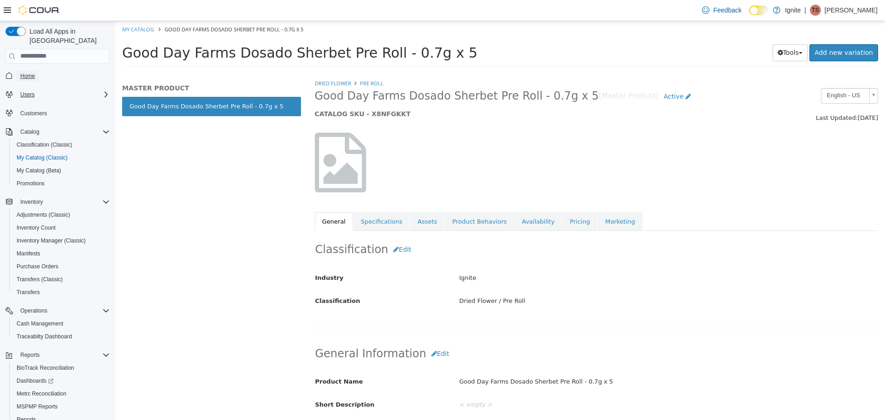
click at [24, 72] on span "Home" at bounding box center [27, 75] width 15 height 7
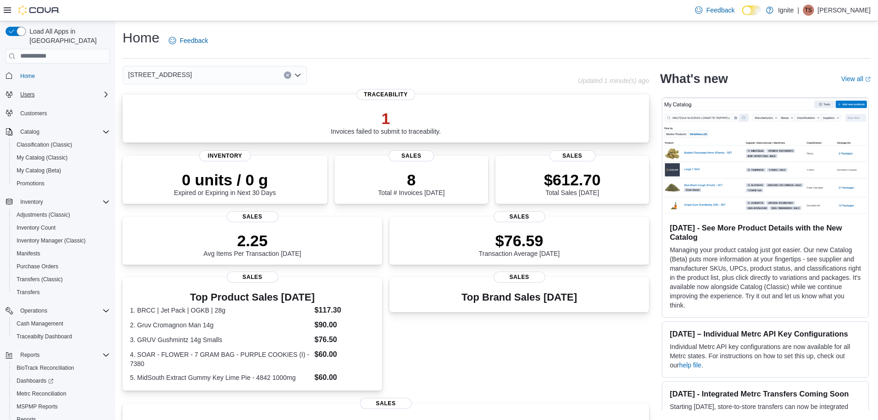
click at [401, 127] on p "1" at bounding box center [386, 118] width 110 height 18
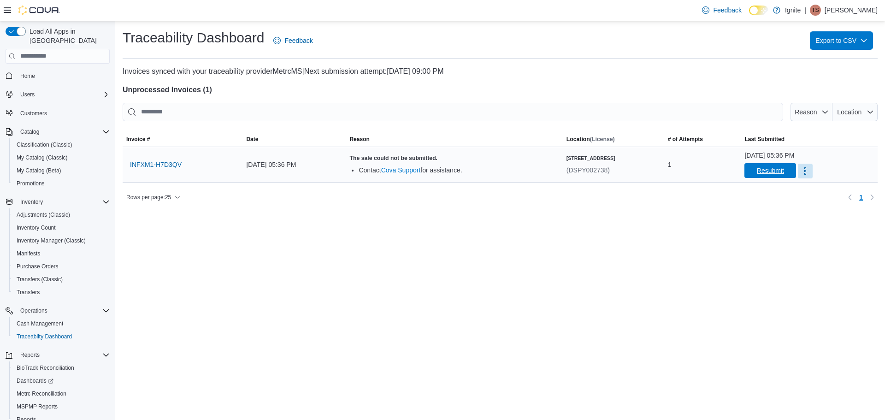
click at [775, 167] on span "Resubmit" at bounding box center [770, 170] width 41 height 15
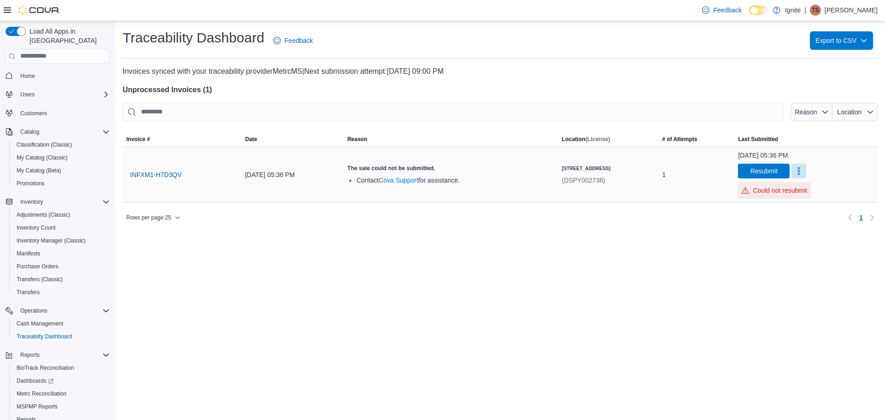
click at [779, 195] on div "Could not resubmit" at bounding box center [774, 190] width 73 height 17
click at [794, 170] on button "More" at bounding box center [798, 170] width 15 height 15
click at [787, 155] on div "[DATE] 05:36 PM" at bounding box center [763, 155] width 50 height 9
click at [762, 168] on span "Resubmit" at bounding box center [763, 170] width 27 height 9
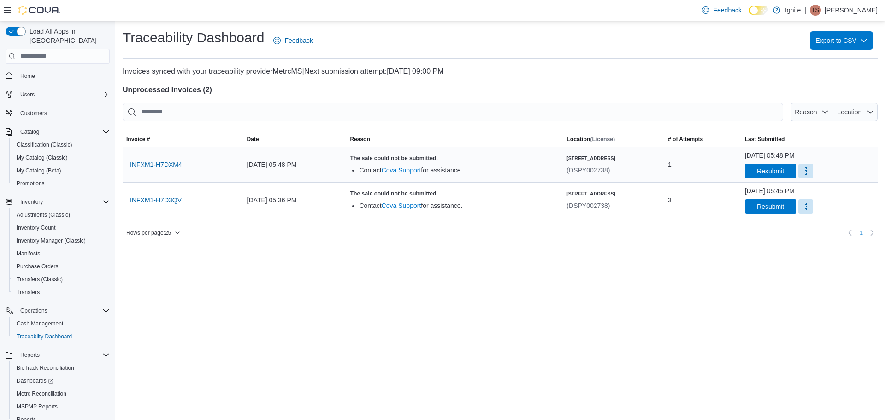
click at [681, 168] on div "1" at bounding box center [702, 164] width 77 height 18
click at [28, 72] on span "Home" at bounding box center [27, 75] width 15 height 7
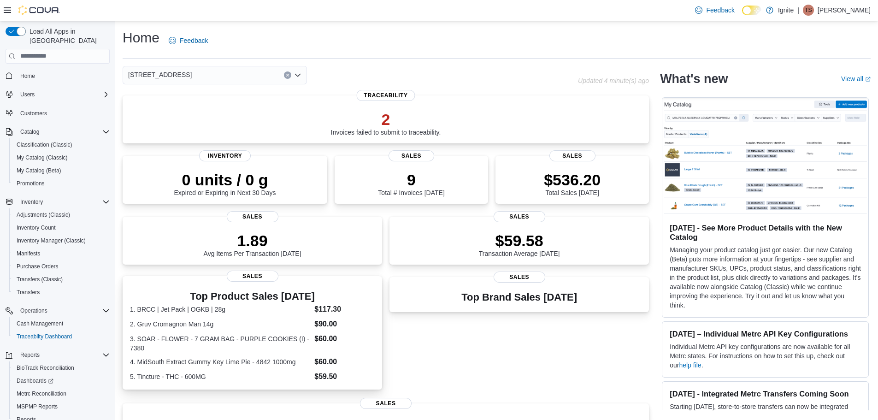
click at [345, 348] on dl "1. BRCC | Jet Pack | OGKB | 28g $117.30 2. Gruv Cromagnon Man 14g $90.00 3. SOA…" at bounding box center [252, 343] width 245 height 78
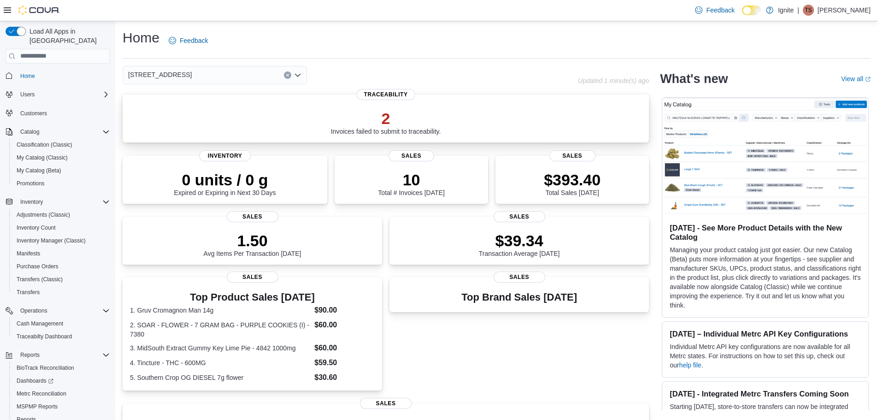
click at [405, 125] on p "2" at bounding box center [386, 118] width 110 height 18
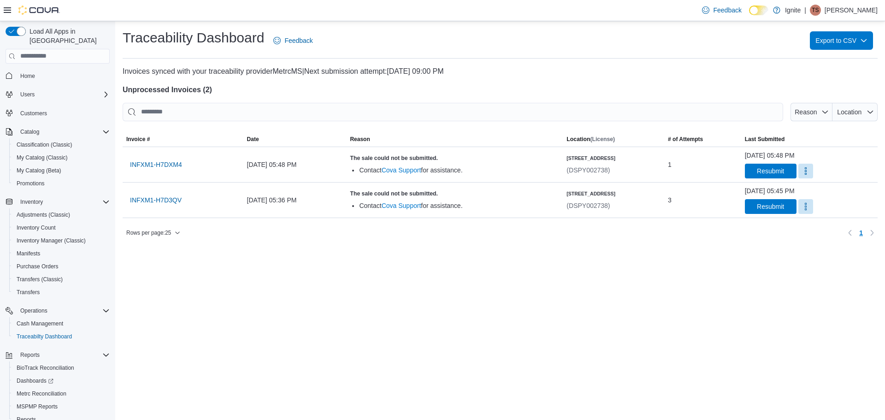
click at [22, 72] on button "Home" at bounding box center [57, 75] width 111 height 13
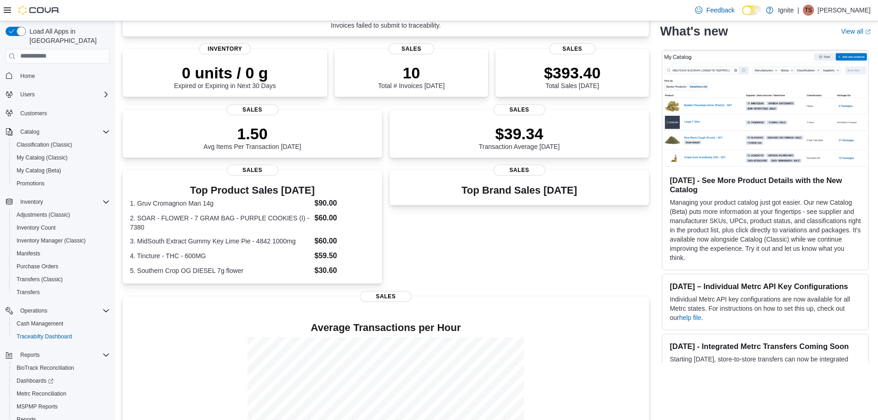
scroll to position [41, 0]
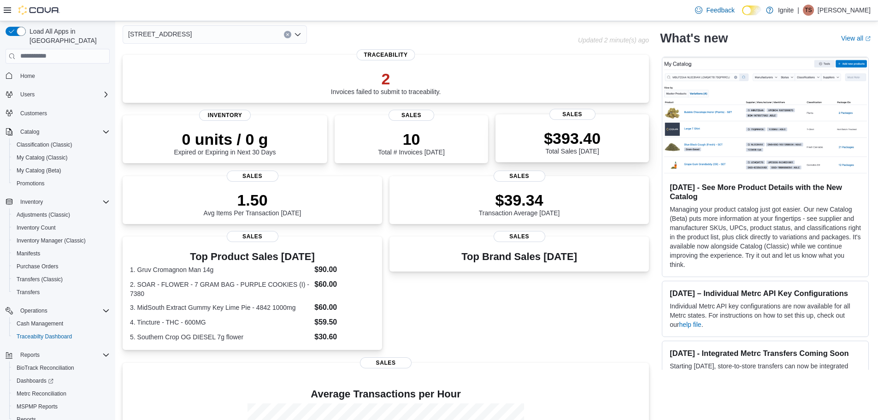
click at [563, 144] on p "$393.40" at bounding box center [572, 138] width 57 height 18
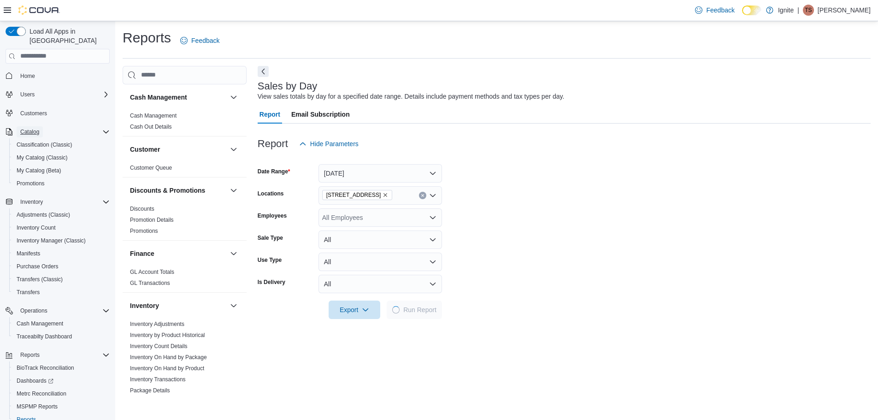
click at [41, 126] on button "Catalog" at bounding box center [30, 131] width 26 height 11
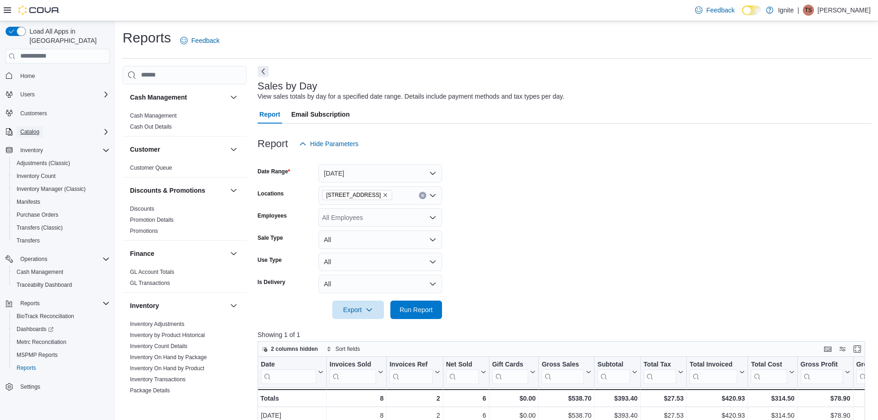
click at [32, 128] on span "Catalog" at bounding box center [29, 131] width 19 height 7
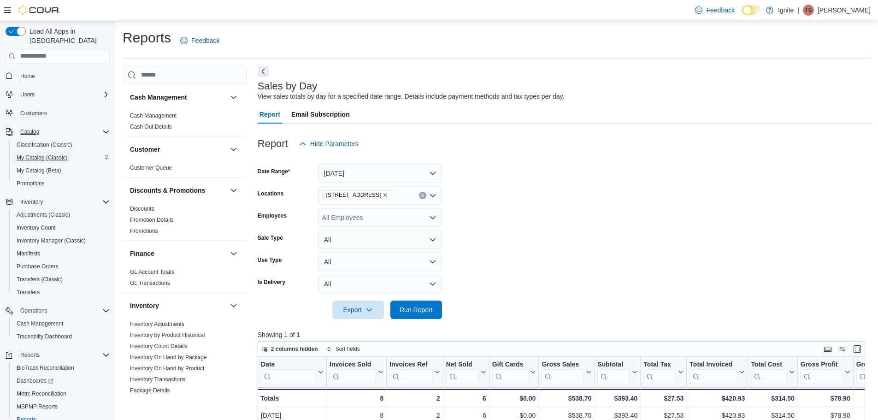
click at [47, 154] on span "My Catalog (Classic)" at bounding box center [42, 157] width 51 height 7
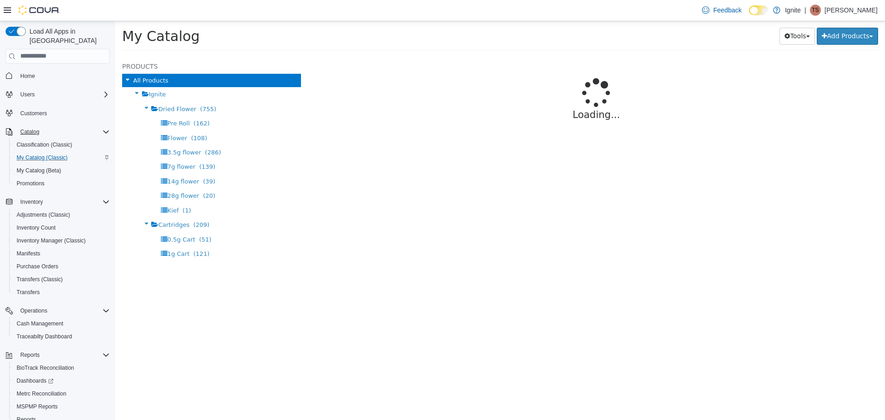
select select "**********"
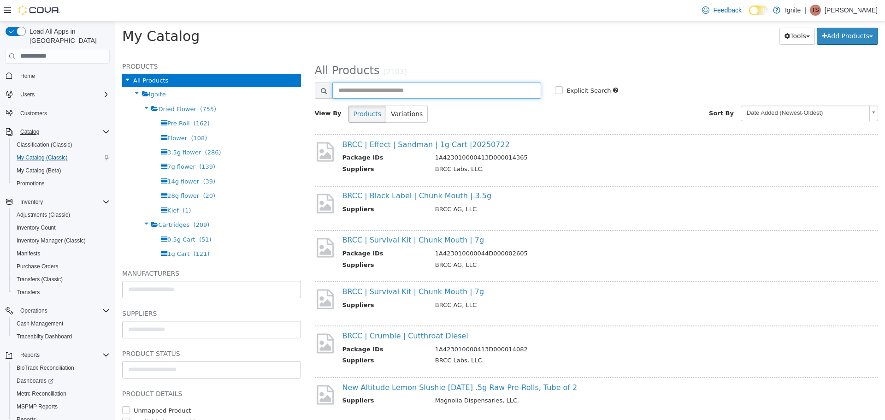
click at [462, 92] on input "text" at bounding box center [436, 90] width 209 height 16
type input "**********"
select select "**********"
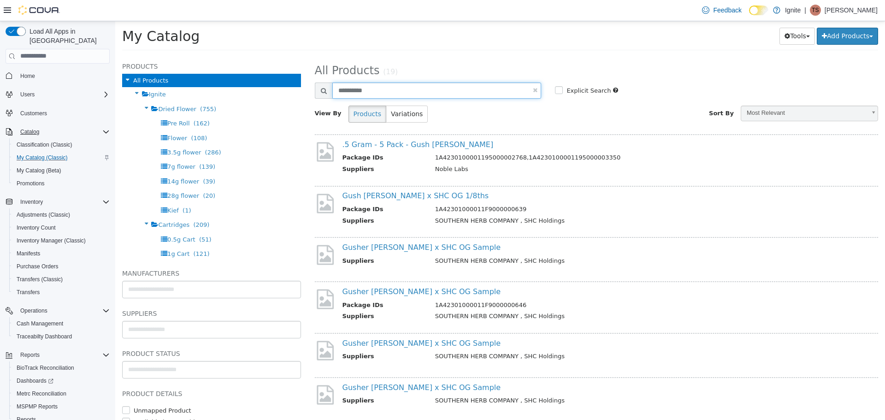
click at [415, 96] on input "**********" at bounding box center [436, 90] width 209 height 16
type input "**********"
select select "**********"
drag, startPoint x: 413, startPoint y: 91, endPoint x: 371, endPoint y: 87, distance: 42.2
click at [371, 87] on input "**********" at bounding box center [436, 90] width 209 height 16
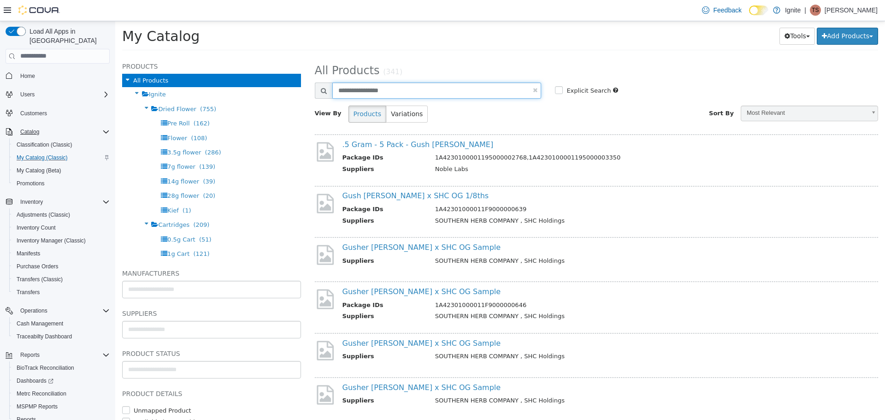
type input "**********"
select select "**********"
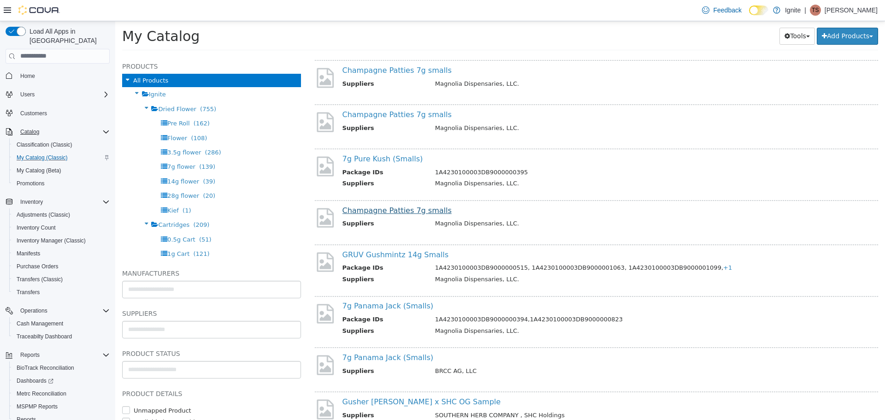
scroll to position [230, 0]
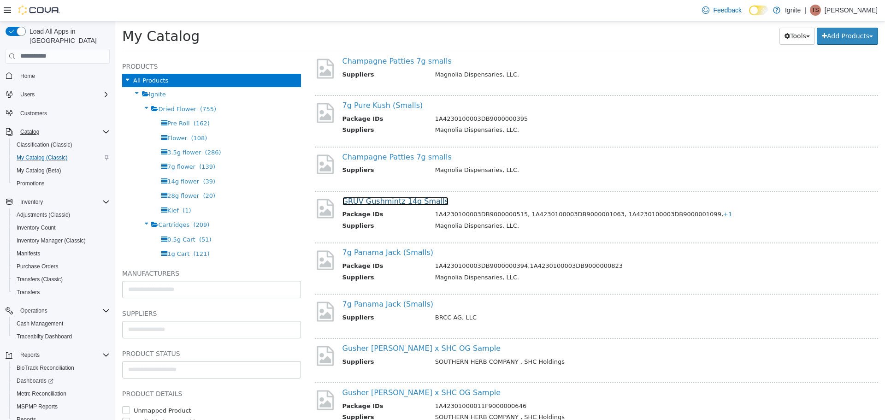
click at [420, 200] on link "GRUV Gushmintz 14g Smalls" at bounding box center [395, 200] width 106 height 9
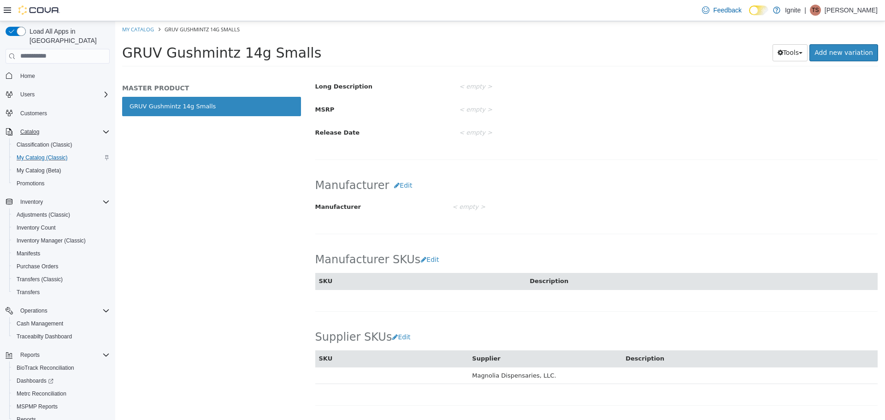
scroll to position [418, 0]
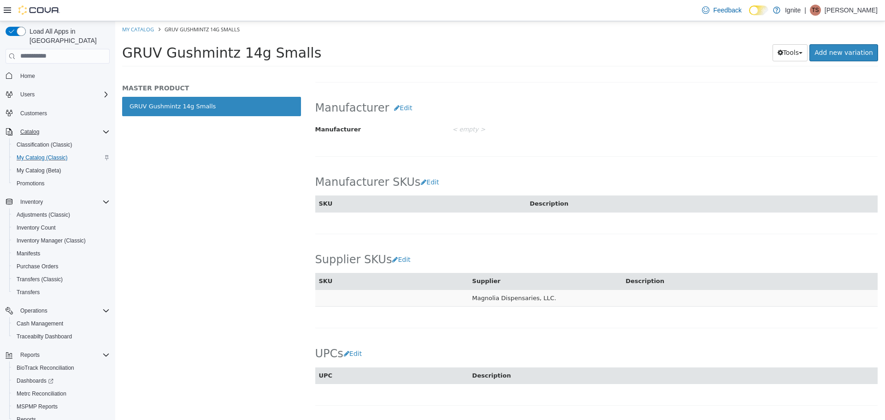
drag, startPoint x: 469, startPoint y: 301, endPoint x: 550, endPoint y: 303, distance: 81.6
click at [550, 303] on td "Magnolia Dispensaries, LLC." at bounding box center [544, 297] width 153 height 17
copy td "Magnolia Dispensaries, LLC."
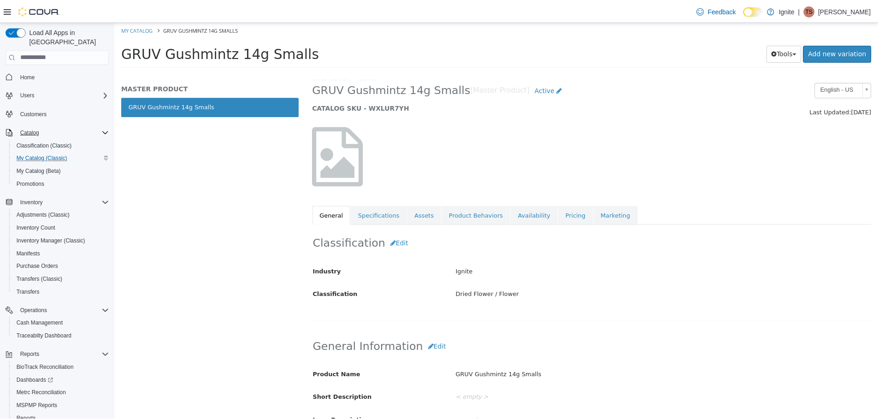
scroll to position [0, 0]
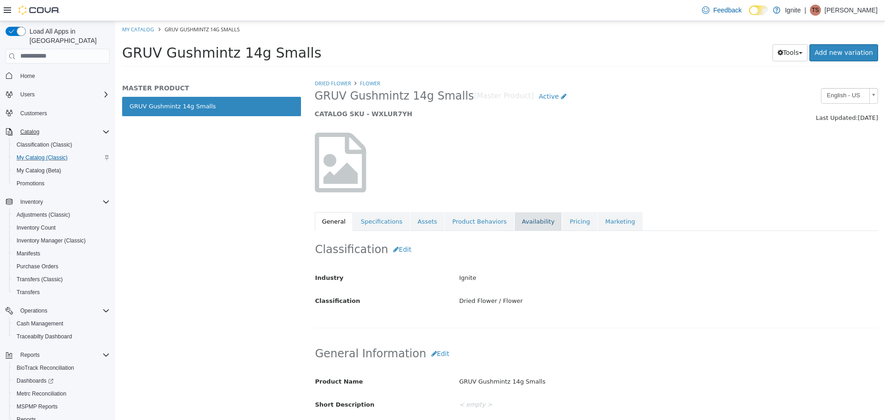
click at [523, 224] on link "Availability" at bounding box center [537, 220] width 47 height 19
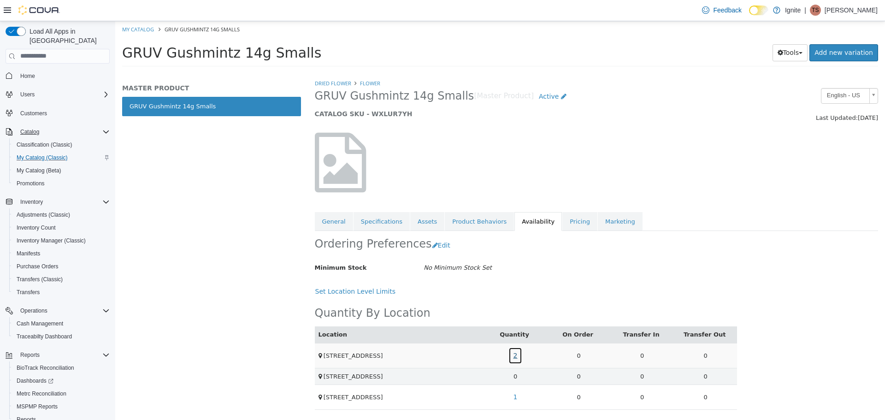
click at [511, 353] on link "2" at bounding box center [515, 354] width 14 height 17
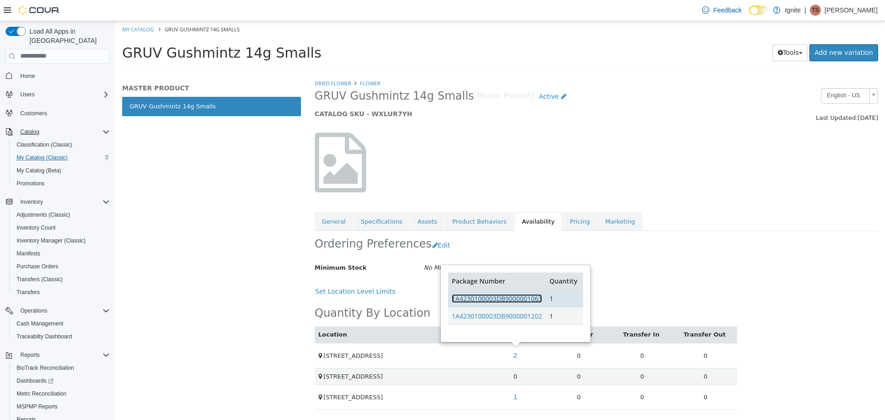
click at [528, 300] on link "1A4230100003DB9000001063" at bounding box center [497, 297] width 90 height 9
click at [29, 72] on span "Home" at bounding box center [27, 75] width 15 height 7
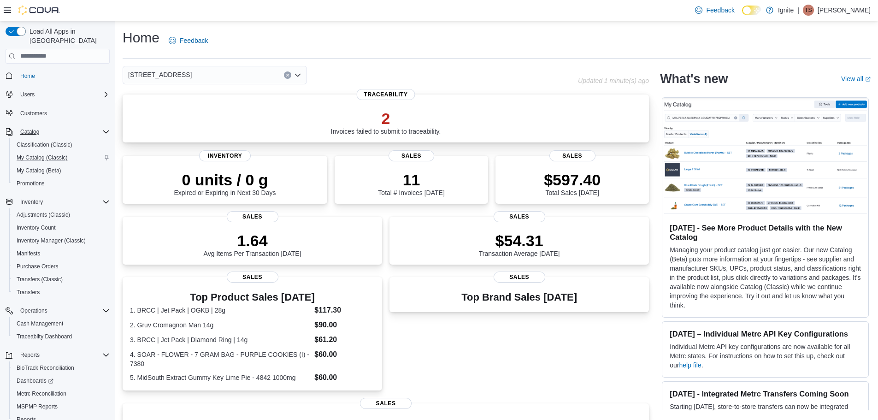
click at [302, 102] on div "2 Invoices failed to submit to traceability. Traceability" at bounding box center [386, 118] width 526 height 48
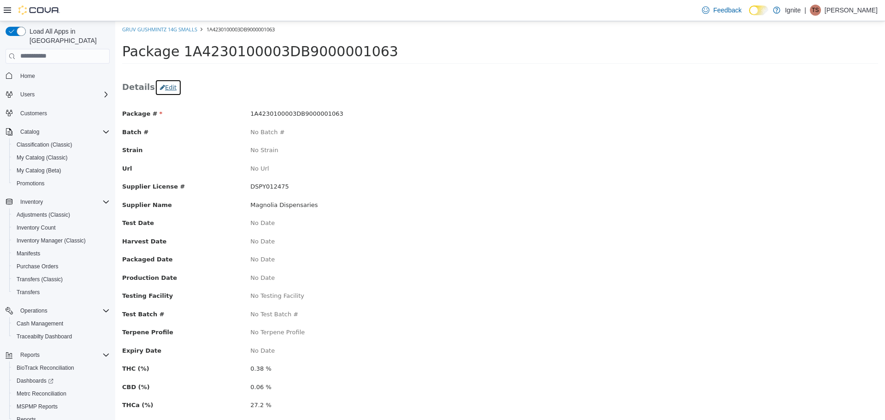
click at [166, 89] on button "Edit" at bounding box center [168, 87] width 27 height 17
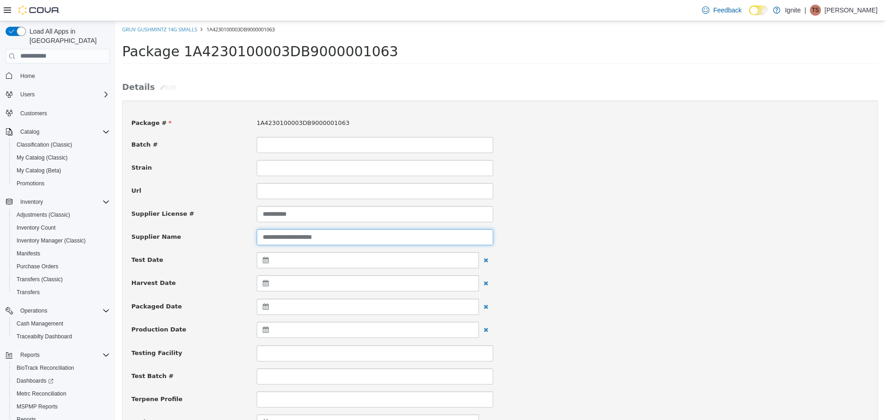
drag, startPoint x: 342, startPoint y: 238, endPoint x: 204, endPoint y: 231, distance: 137.9
click at [204, 231] on div "**********" at bounding box center [499, 237] width 751 height 16
paste input "**********"
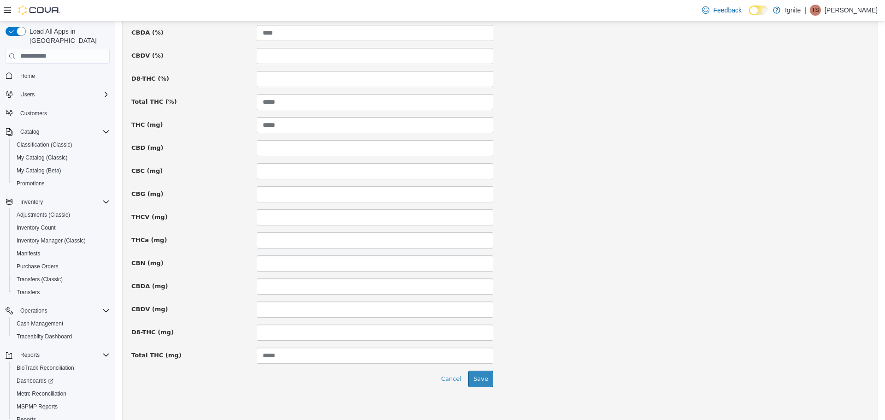
scroll to position [584, 0]
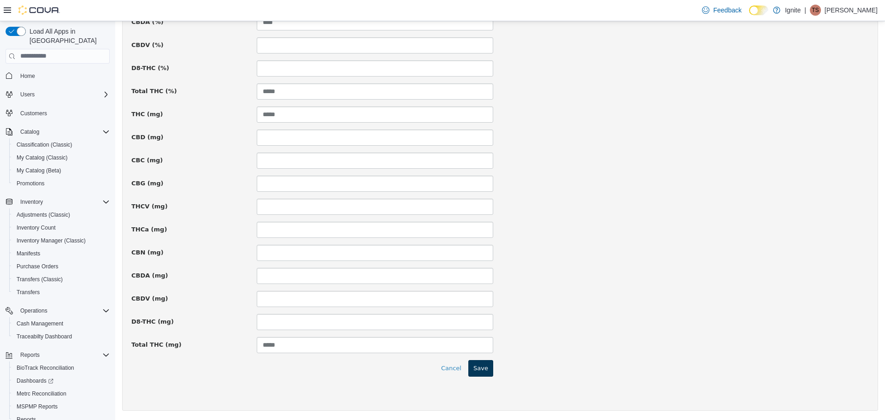
type input "**********"
click at [478, 364] on button "Save" at bounding box center [480, 367] width 25 height 17
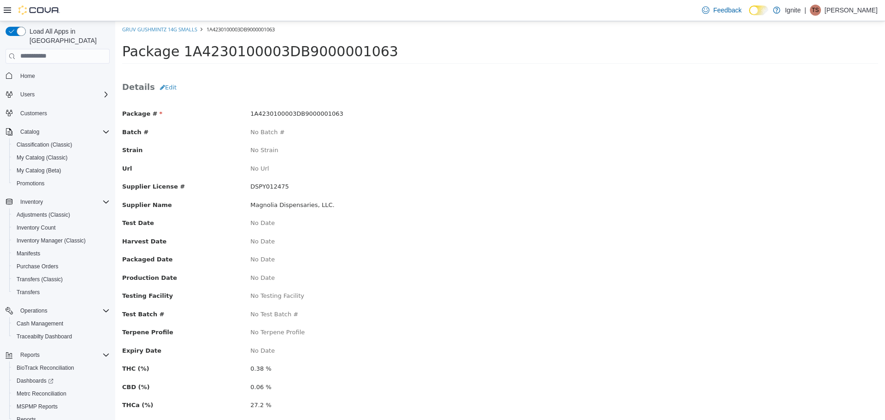
click at [15, 70] on span "Home" at bounding box center [58, 76] width 104 height 12
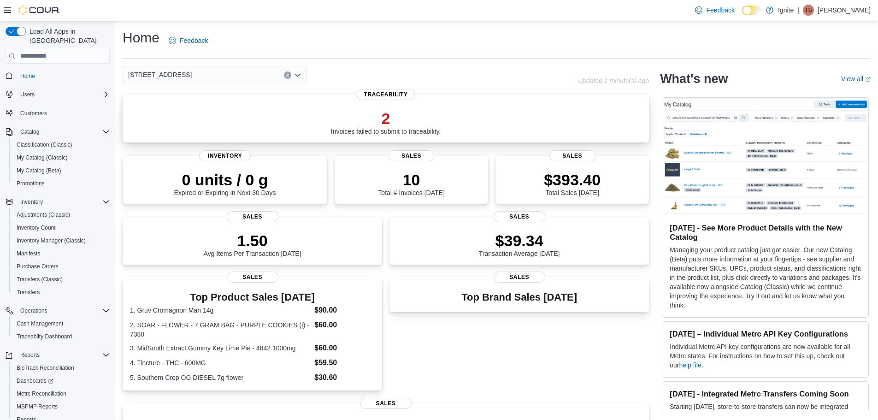
click at [386, 126] on p "2" at bounding box center [386, 118] width 110 height 18
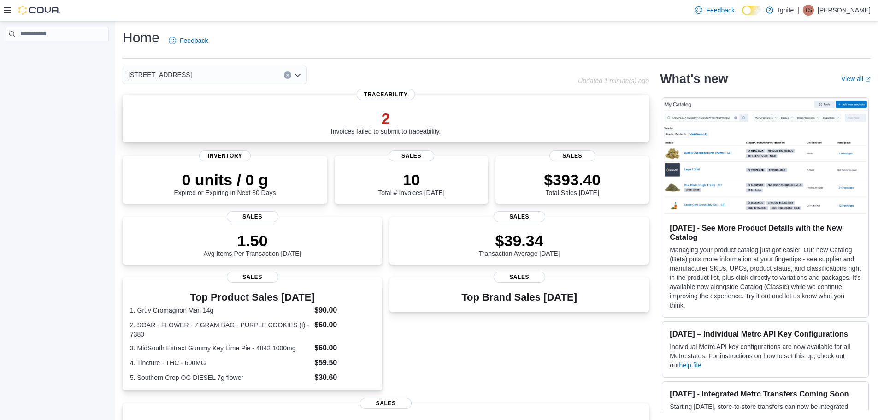
click at [404, 123] on p "2" at bounding box center [386, 118] width 110 height 18
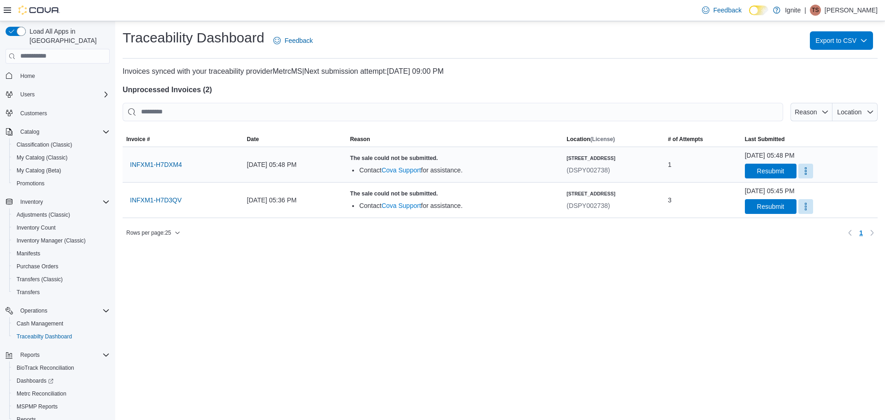
click at [538, 165] on div "Contact Cova Support for assistance." at bounding box center [459, 169] width 200 height 9
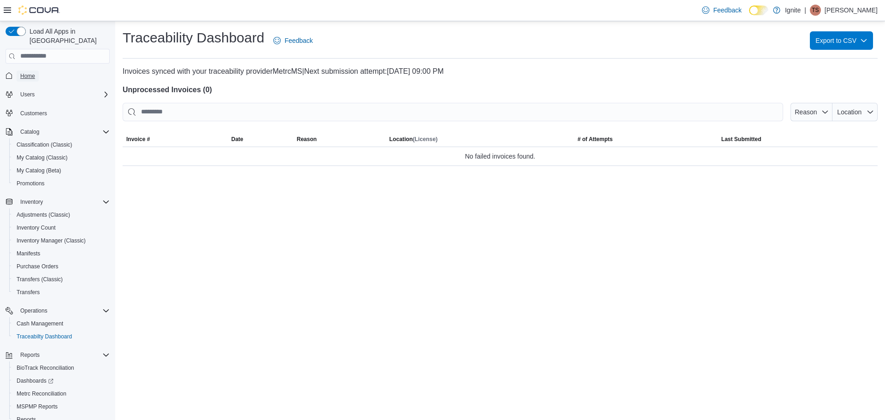
click at [35, 72] on span "Home" at bounding box center [27, 75] width 15 height 7
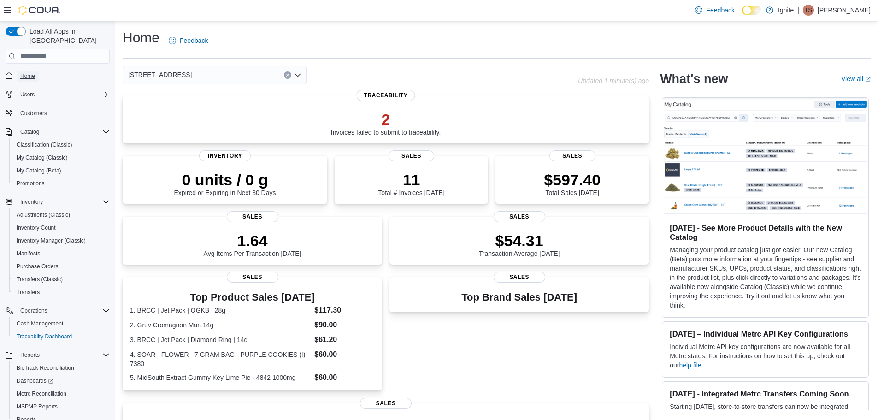
click at [35, 70] on link "Home" at bounding box center [28, 75] width 22 height 11
click at [210, 86] on div "2172 A Street Updated 1 minute(s) ago 2 Invoices failed to submit to traceabili…" at bounding box center [386, 328] width 526 height 525
click at [227, 104] on div "2 Invoices failed to submit to traceability. Traceability" at bounding box center [386, 118] width 526 height 48
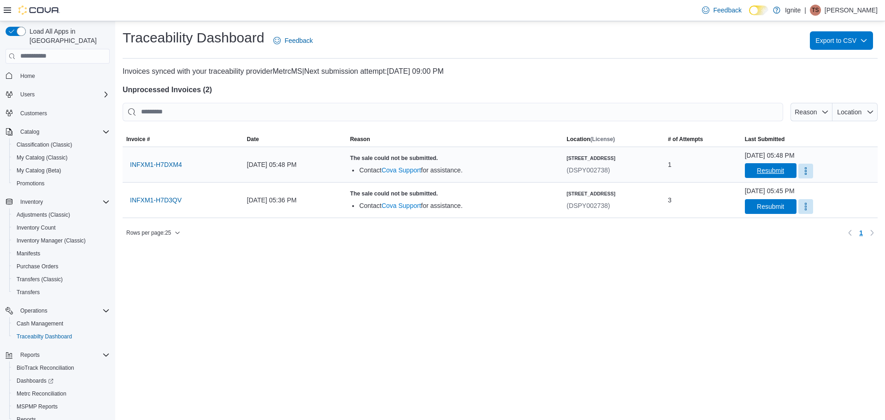
click at [770, 173] on span "Resubmit" at bounding box center [770, 170] width 27 height 9
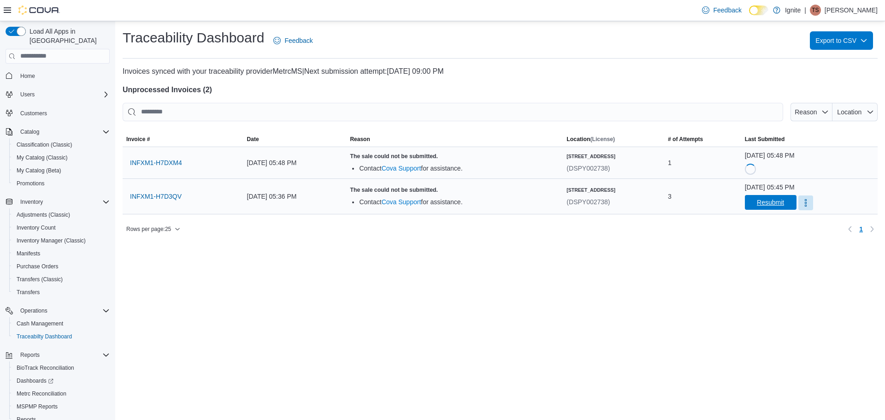
click at [769, 199] on span "Resubmit" at bounding box center [770, 202] width 27 height 9
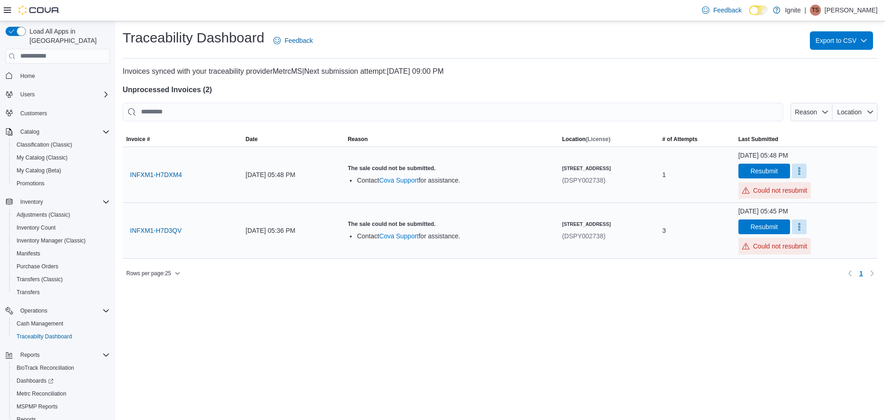
click at [792, 217] on div "August 12, 2025 at 05:45 PM Resubmit Could not resubmit" at bounding box center [805, 230] width 135 height 48
click at [795, 229] on button "More" at bounding box center [799, 226] width 15 height 15
click at [804, 245] on span "Mark as Resolved" at bounding box center [819, 249] width 52 height 9
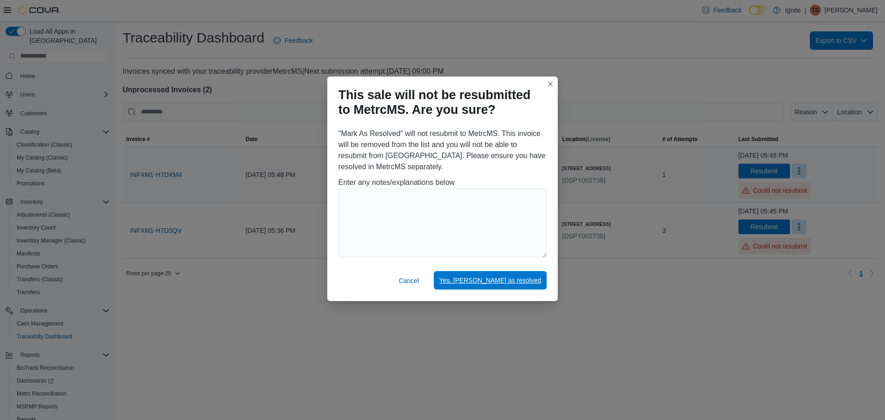
click at [505, 283] on span "Yes, mark as resolved" at bounding box center [490, 280] width 102 height 9
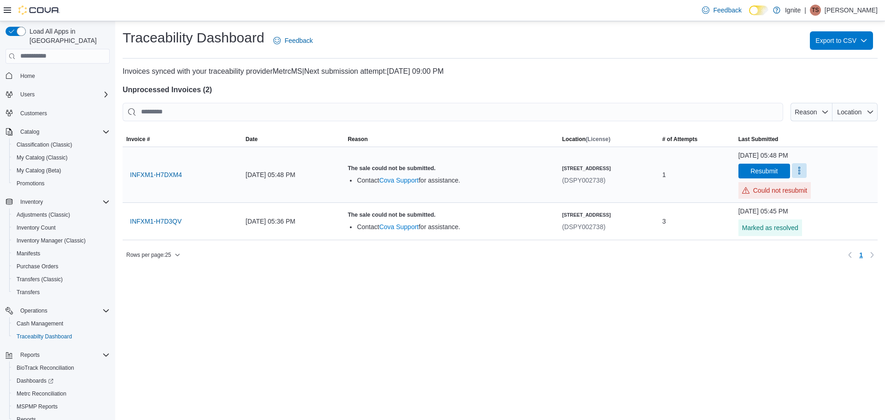
click at [803, 169] on button "More" at bounding box center [799, 170] width 15 height 15
click at [796, 196] on span "Mark as Resolved" at bounding box center [819, 193] width 52 height 9
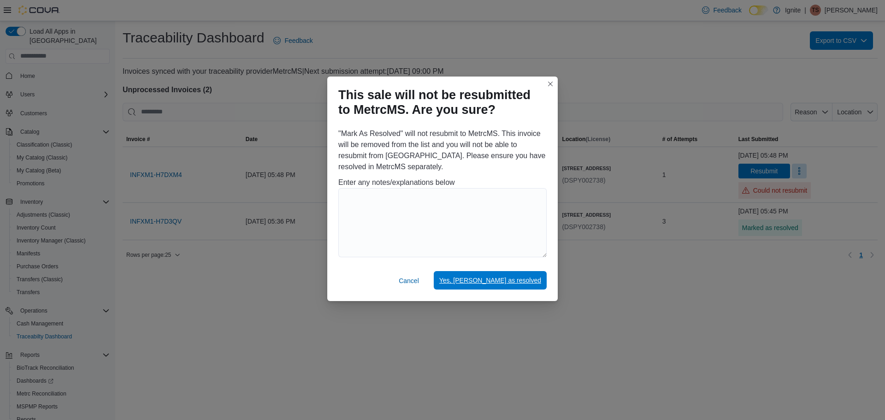
click at [490, 278] on span "Yes, mark as resolved" at bounding box center [490, 280] width 102 height 9
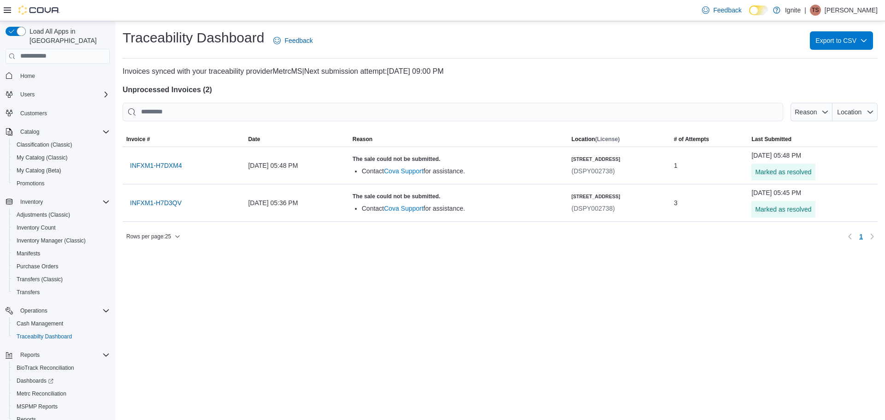
click at [39, 70] on span "Home" at bounding box center [63, 76] width 93 height 12
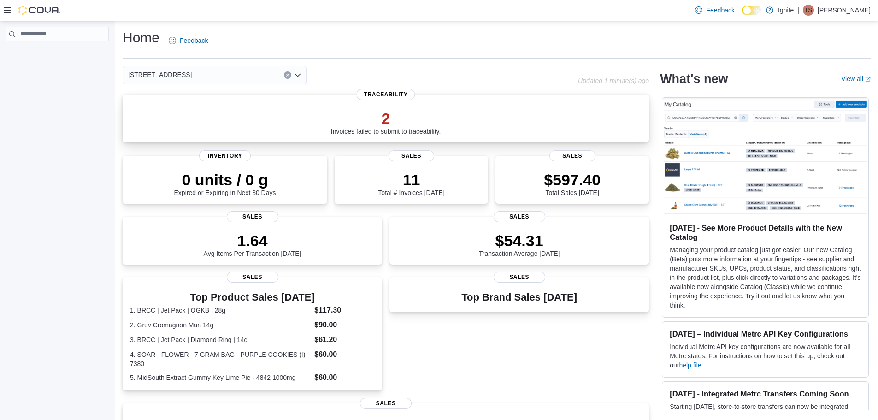
click at [413, 123] on p "2" at bounding box center [386, 118] width 110 height 18
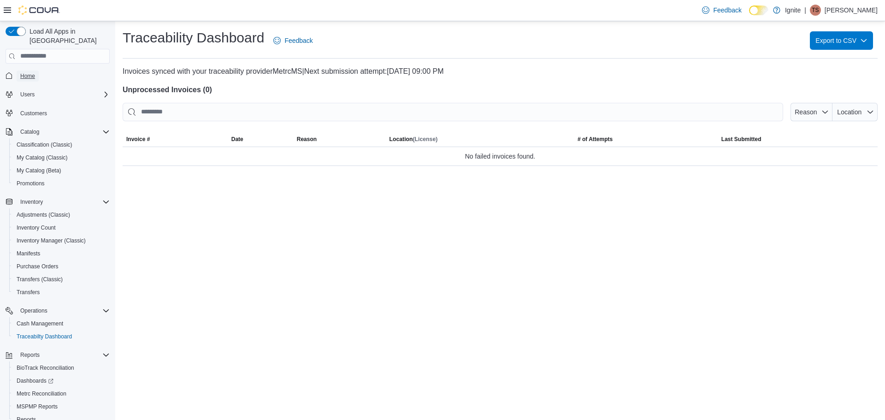
click at [31, 72] on span "Home" at bounding box center [27, 75] width 15 height 7
click at [29, 72] on span "Home" at bounding box center [27, 75] width 15 height 11
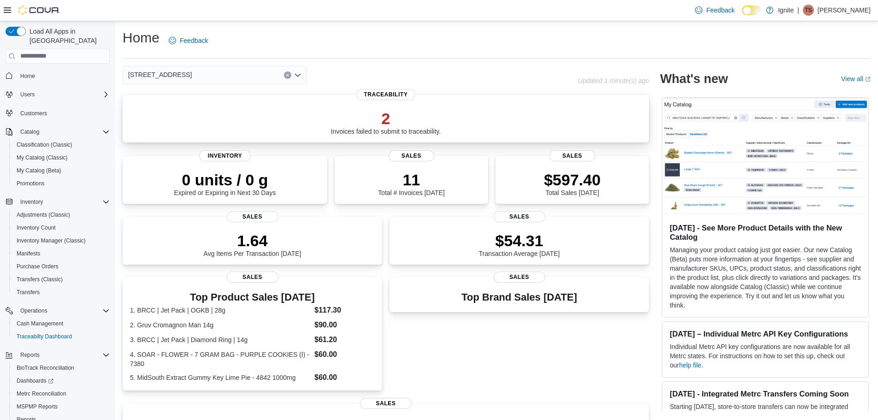
click at [218, 111] on div "2 Invoices failed to submit to traceability." at bounding box center [385, 120] width 511 height 29
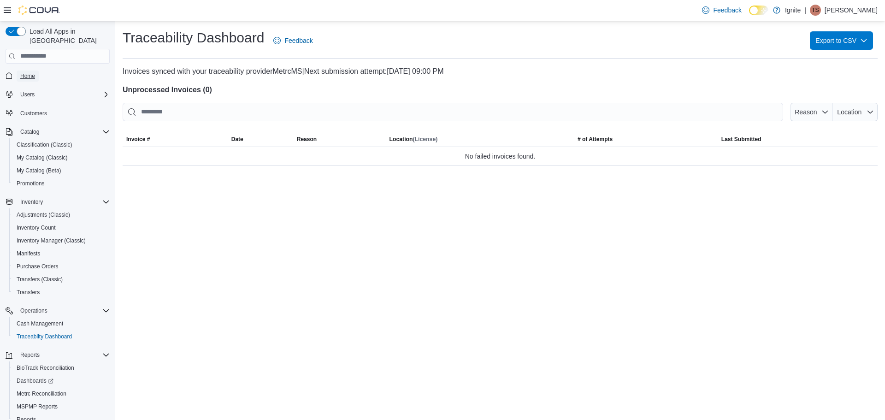
click at [30, 72] on span "Home" at bounding box center [27, 75] width 15 height 7
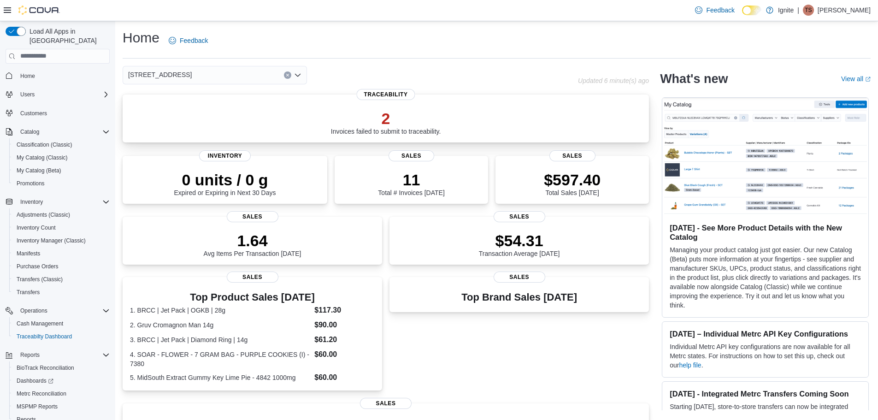
click at [370, 128] on div "2 Invoices failed to submit to traceability." at bounding box center [386, 122] width 110 height 26
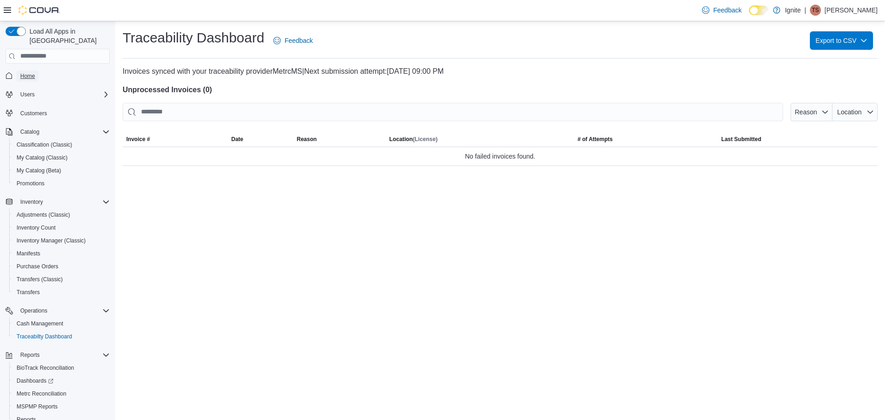
click at [22, 72] on span "Home" at bounding box center [27, 75] width 15 height 7
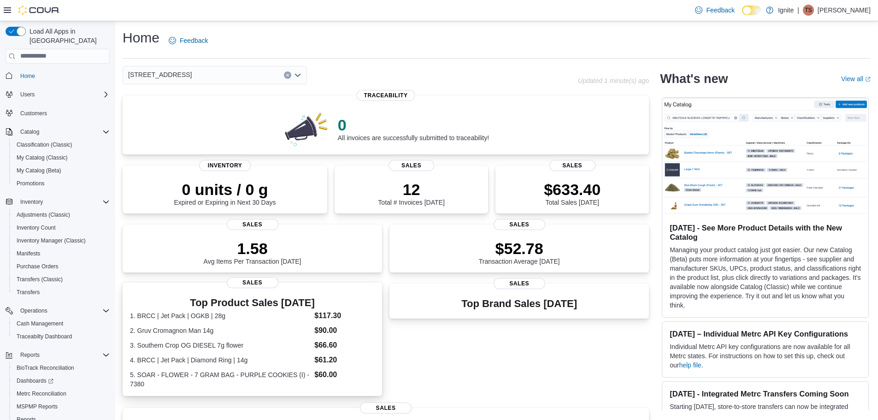
click at [329, 376] on dd "$60.00" at bounding box center [344, 374] width 60 height 11
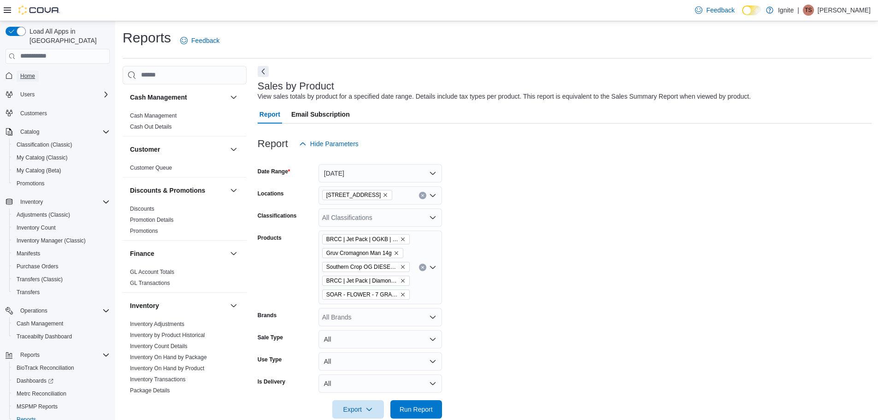
click at [20, 72] on span "Home" at bounding box center [27, 75] width 15 height 7
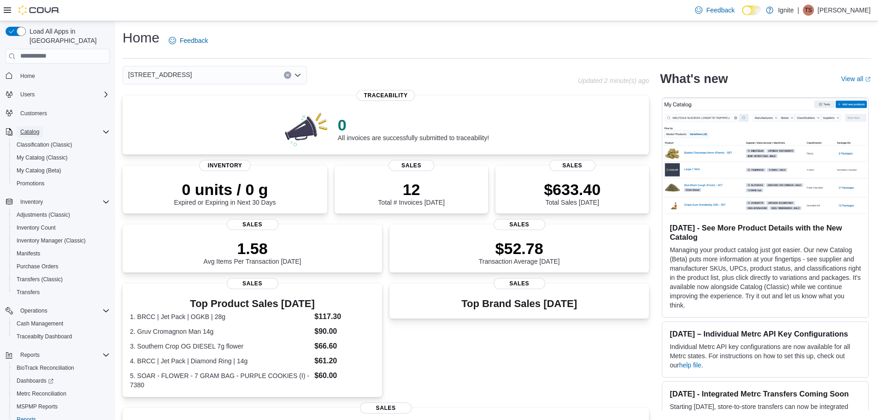
click at [37, 128] on span "Catalog" at bounding box center [29, 131] width 19 height 7
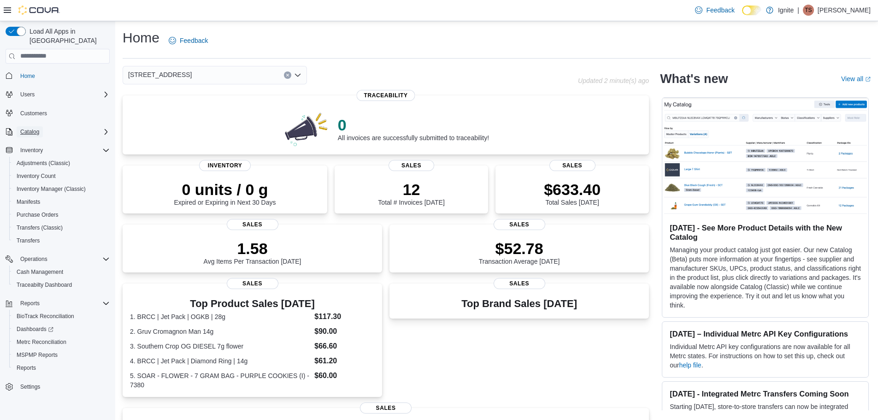
click at [36, 128] on span "Catalog" at bounding box center [29, 131] width 19 height 7
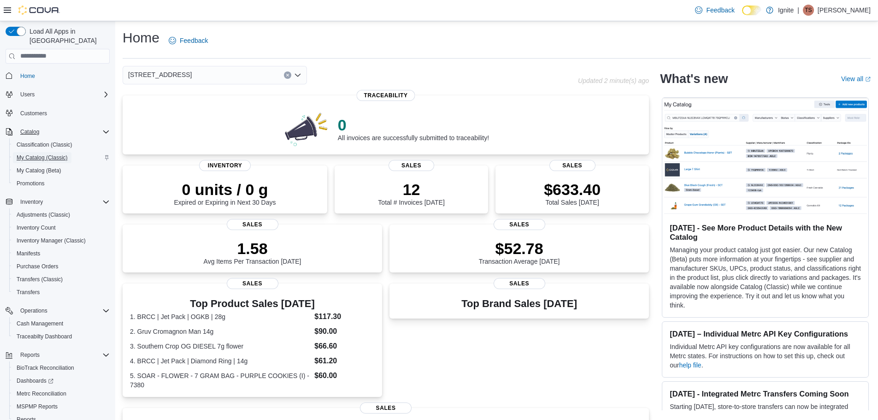
click at [41, 154] on span "My Catalog (Classic)" at bounding box center [42, 157] width 51 height 7
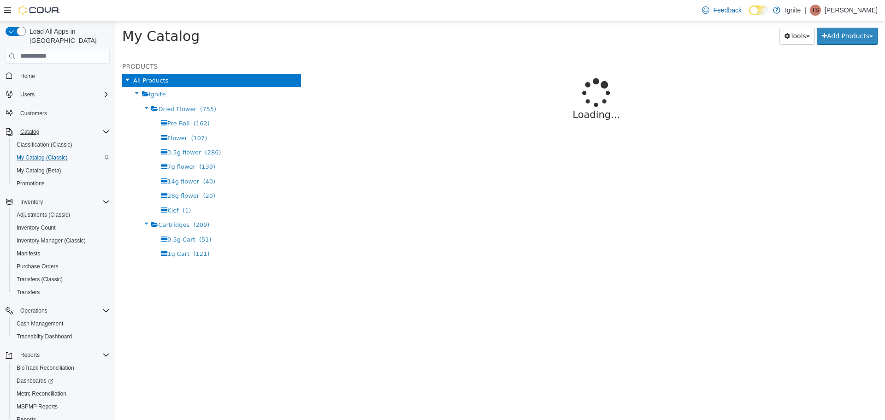
select select "**********"
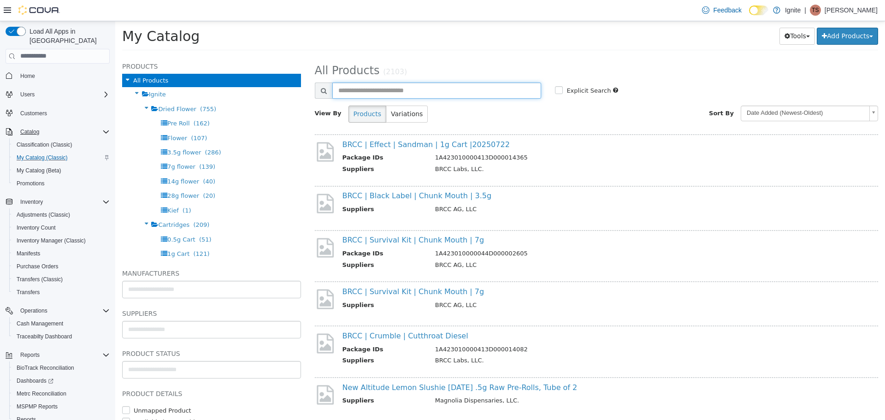
click at [479, 93] on input "text" at bounding box center [436, 90] width 209 height 16
type input "**********"
select select "**********"
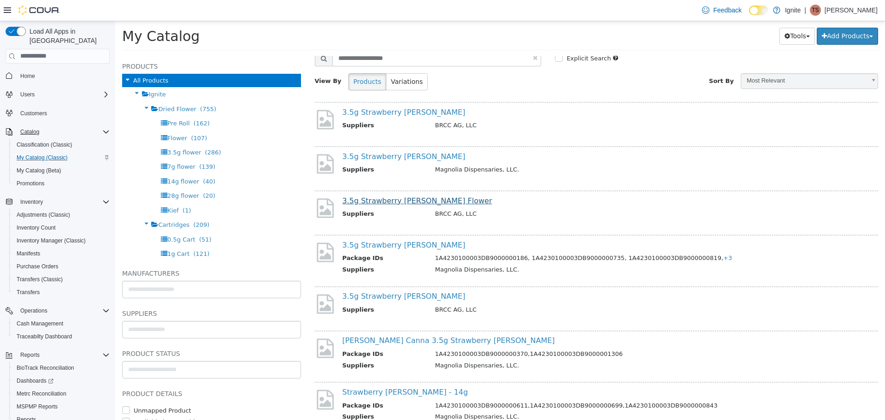
scroll to position [46, 0]
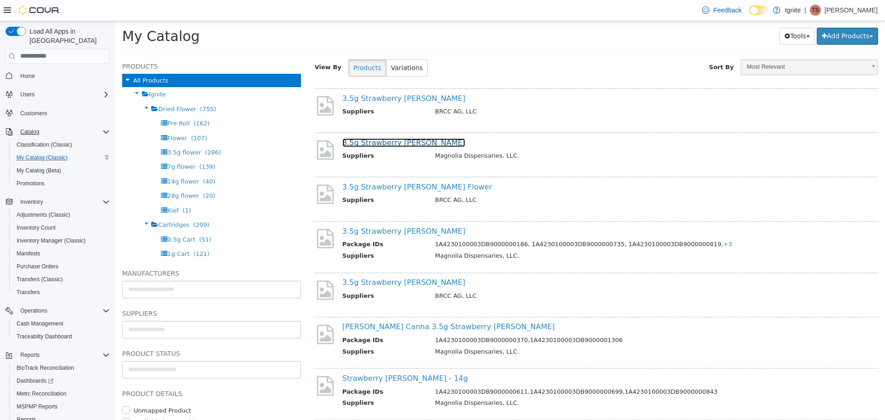
click at [399, 145] on link "3.5g Strawberry Gary WF" at bounding box center [403, 142] width 123 height 9
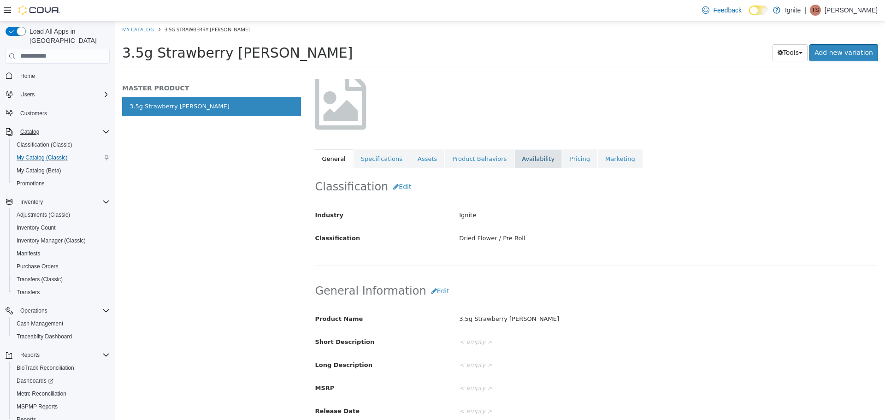
scroll to position [46, 0]
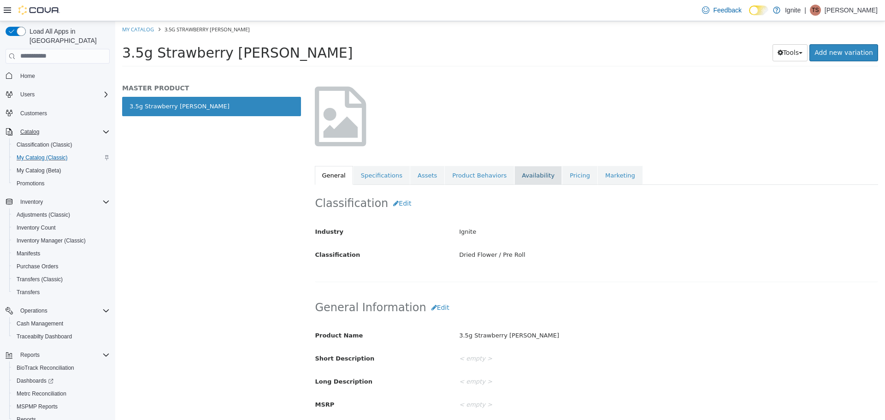
click at [522, 180] on link "Availability" at bounding box center [537, 174] width 47 height 19
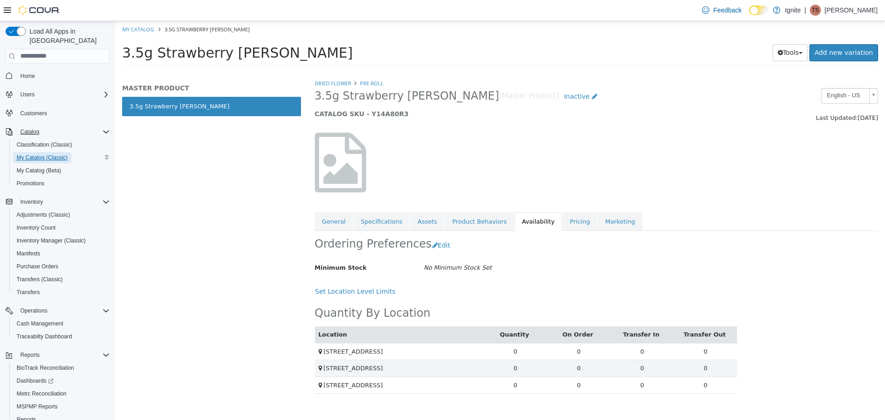
click at [31, 154] on span "My Catalog (Classic)" at bounding box center [42, 157] width 51 height 7
click at [53, 152] on span "My Catalog (Classic)" at bounding box center [42, 157] width 51 height 11
click at [32, 72] on span "Home" at bounding box center [27, 75] width 15 height 7
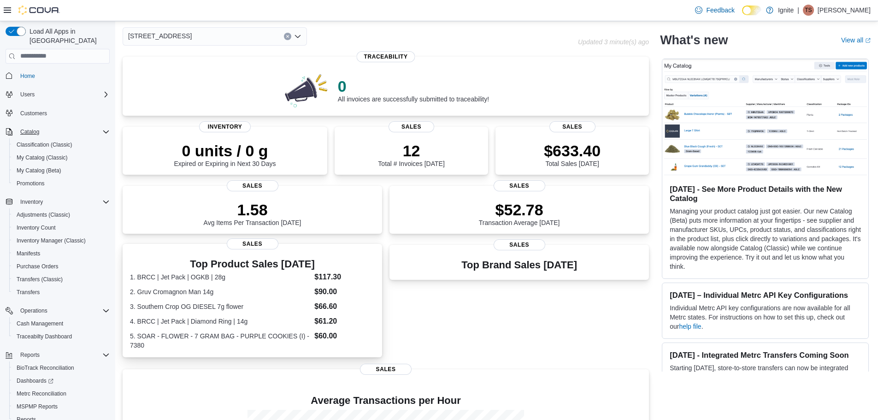
scroll to position [92, 0]
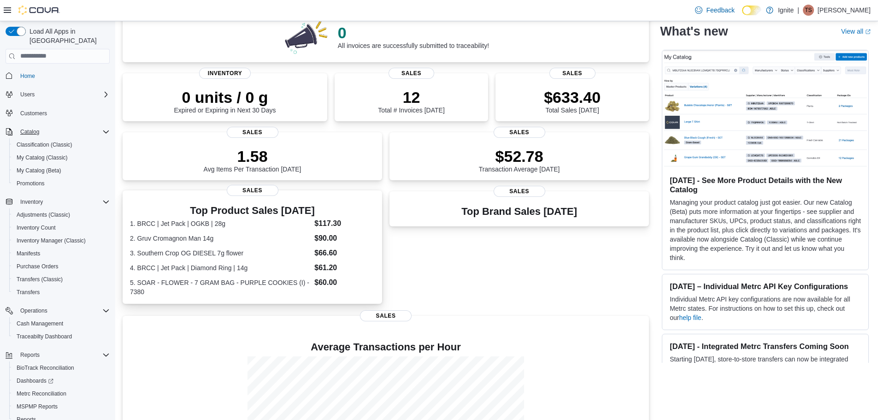
click at [199, 235] on dt "2. Gruv Cromagnon Man 14g" at bounding box center [220, 238] width 181 height 9
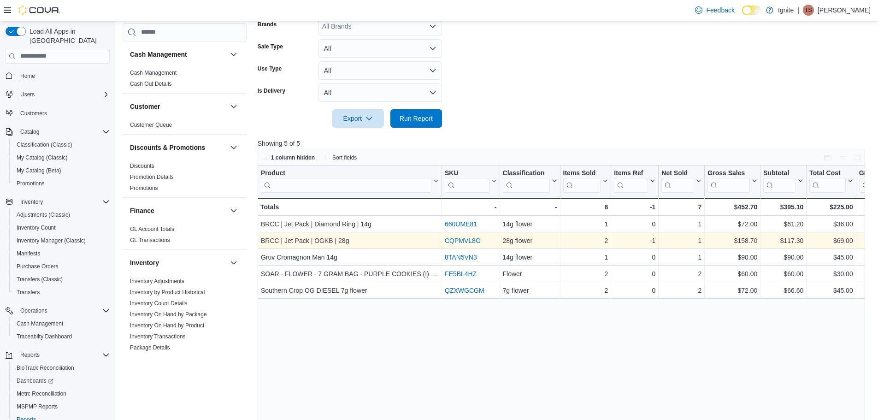
scroll to position [276, 0]
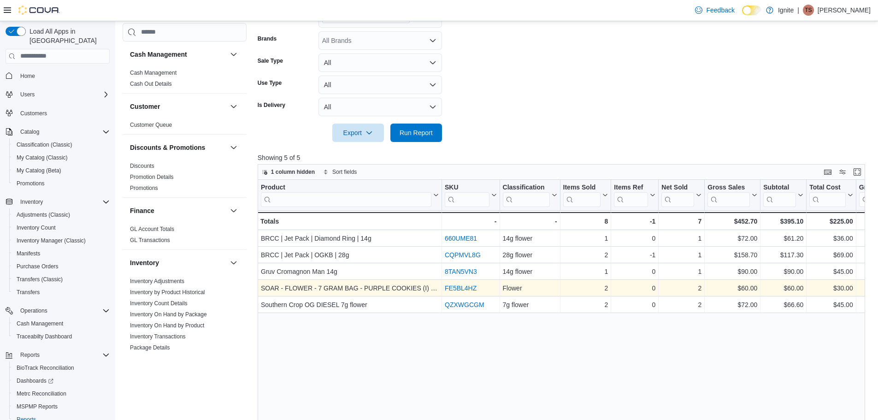
click at [454, 288] on link "FE5BL4HZ" at bounding box center [461, 287] width 32 height 7
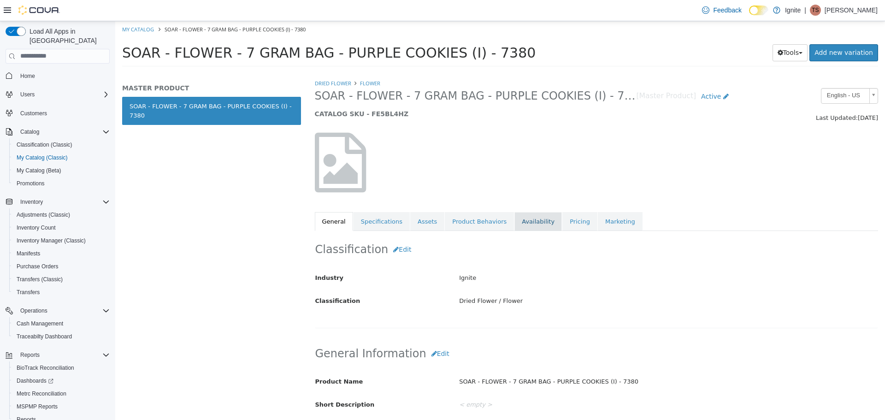
click at [523, 223] on link "Availability" at bounding box center [537, 220] width 47 height 19
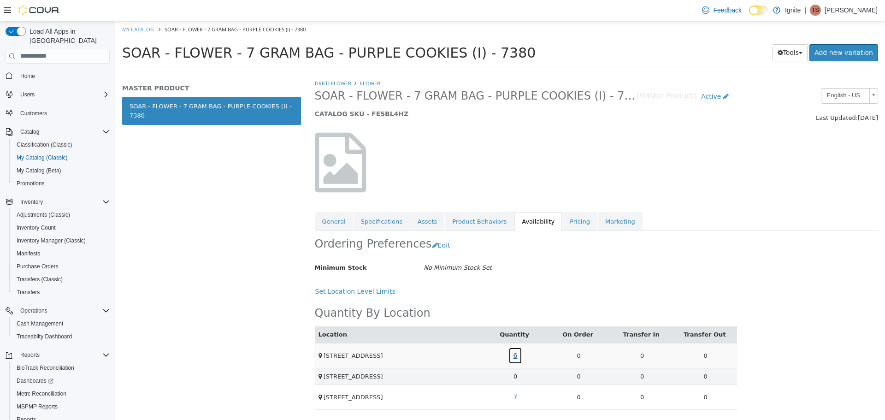
click at [516, 352] on link "6" at bounding box center [515, 354] width 14 height 17
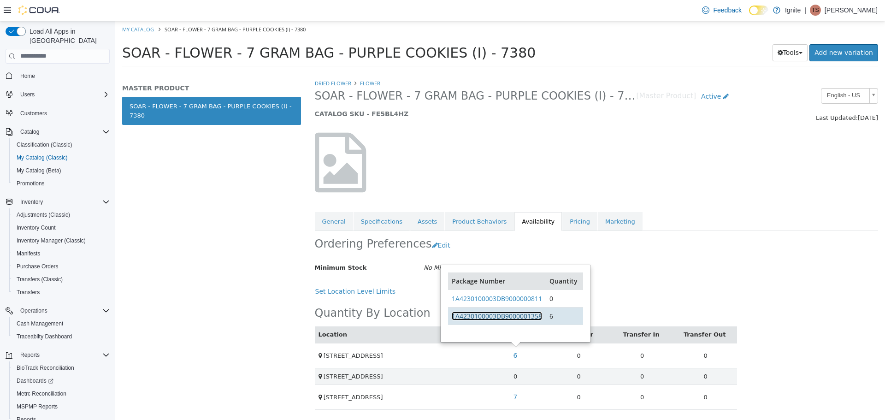
click at [519, 315] on link "1A4230100003DB9000001358" at bounding box center [497, 315] width 90 height 9
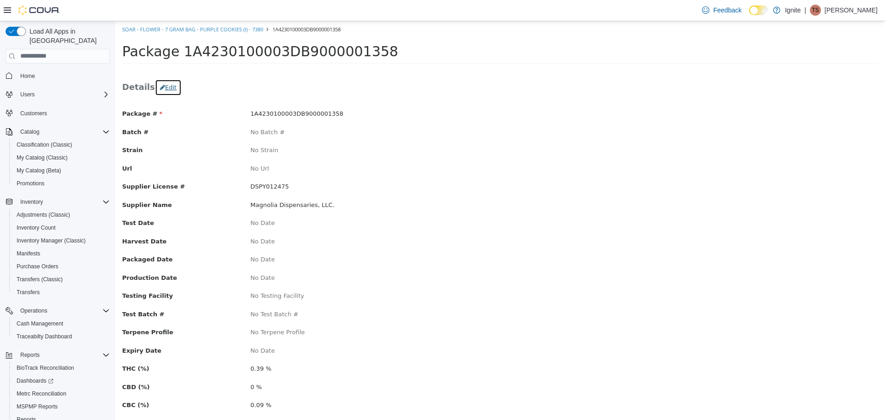
click at [161, 86] on button "Edit" at bounding box center [168, 87] width 27 height 17
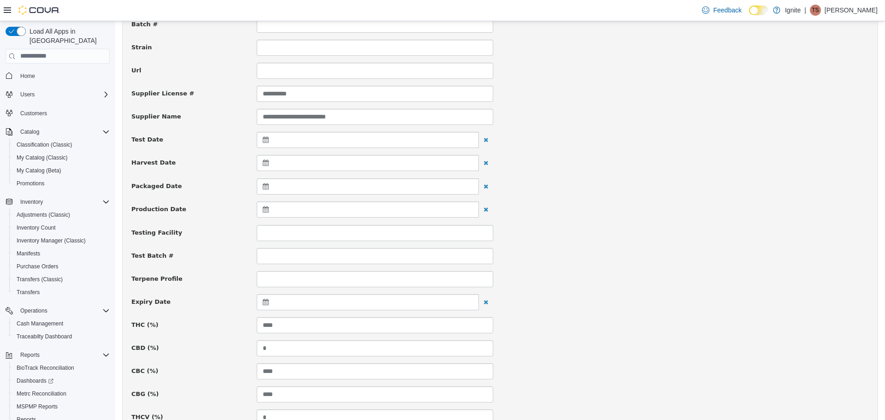
scroll to position [31, 0]
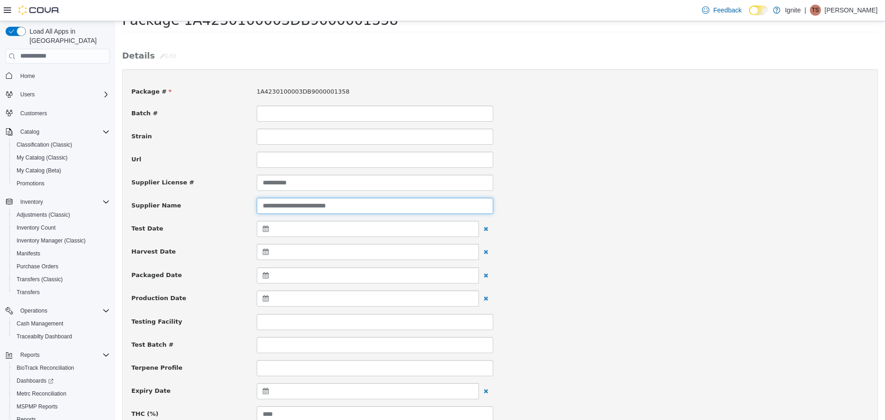
drag, startPoint x: 263, startPoint y: 206, endPoint x: 359, endPoint y: 205, distance: 95.8
click at [359, 205] on input "**********" at bounding box center [375, 205] width 236 height 16
click at [374, 206] on input "**********" at bounding box center [375, 205] width 236 height 16
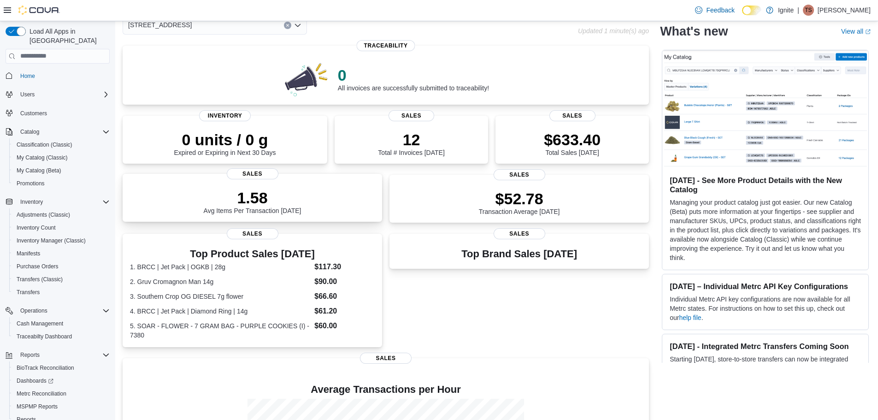
scroll to position [46, 0]
